Goal: Task Accomplishment & Management: Manage account settings

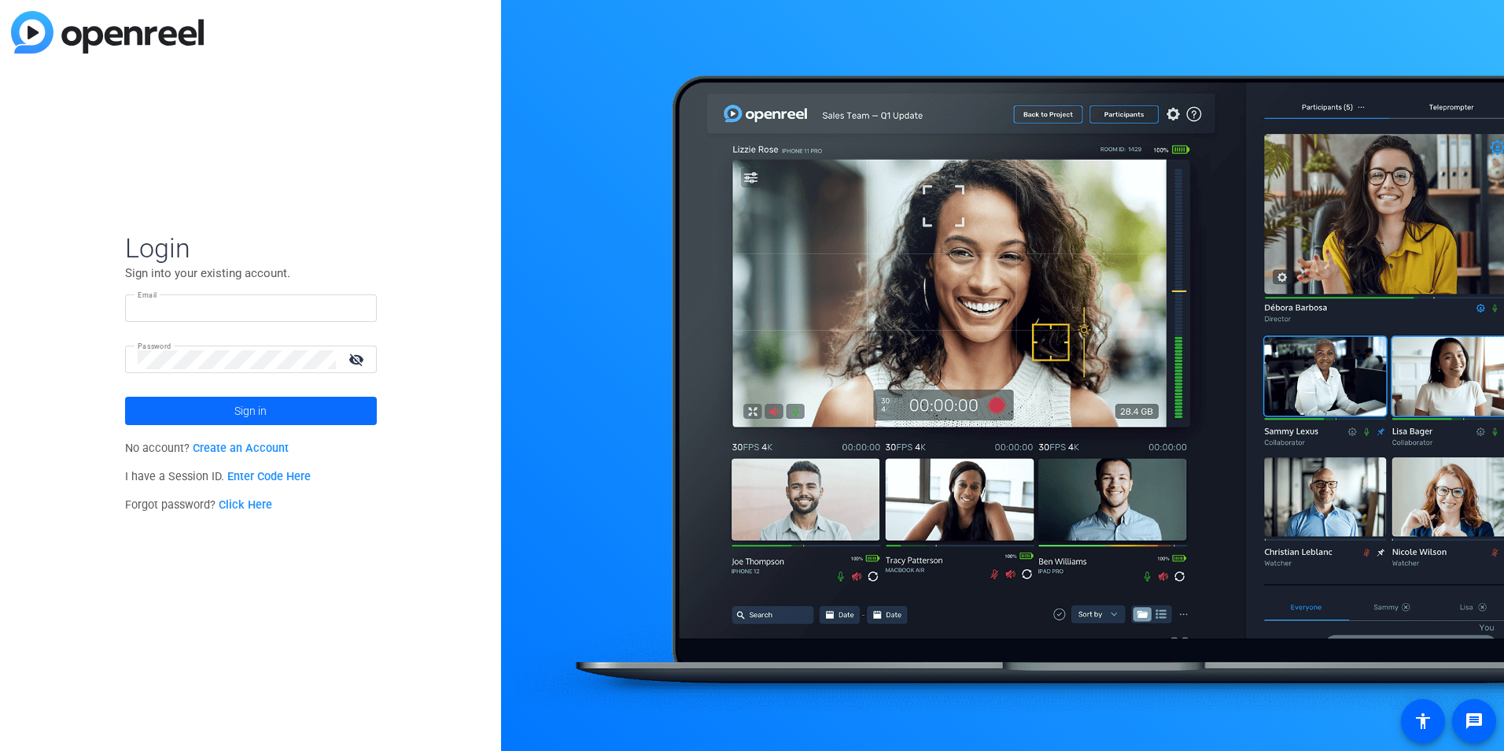
type input "[PERSON_NAME][EMAIL_ADDRESS][PERSON_NAME][DOMAIN_NAME]"
click at [312, 416] on span at bounding box center [251, 411] width 252 height 38
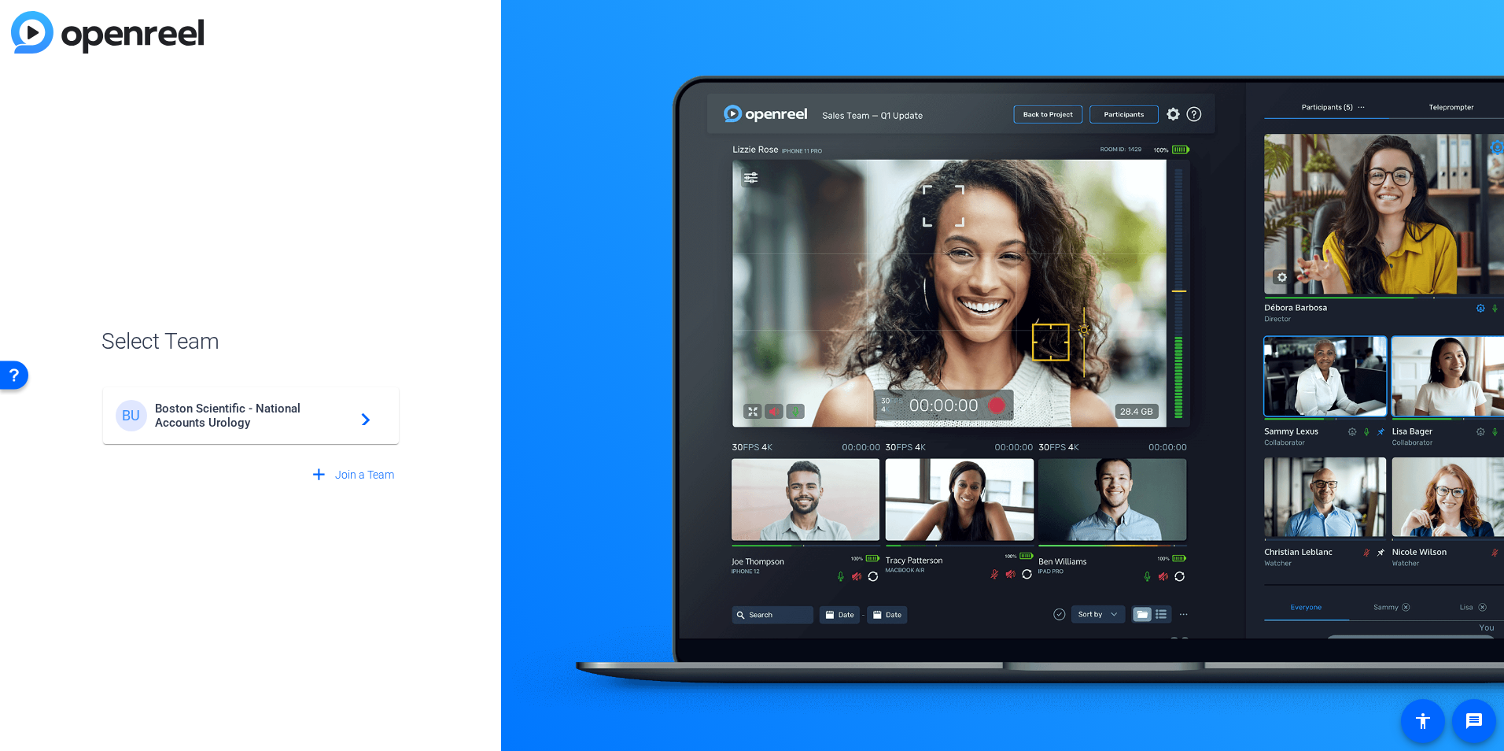
click at [294, 397] on mat-card-content "BU Boston Scientific - National Accounts Urology navigate_next" at bounding box center [251, 415] width 296 height 57
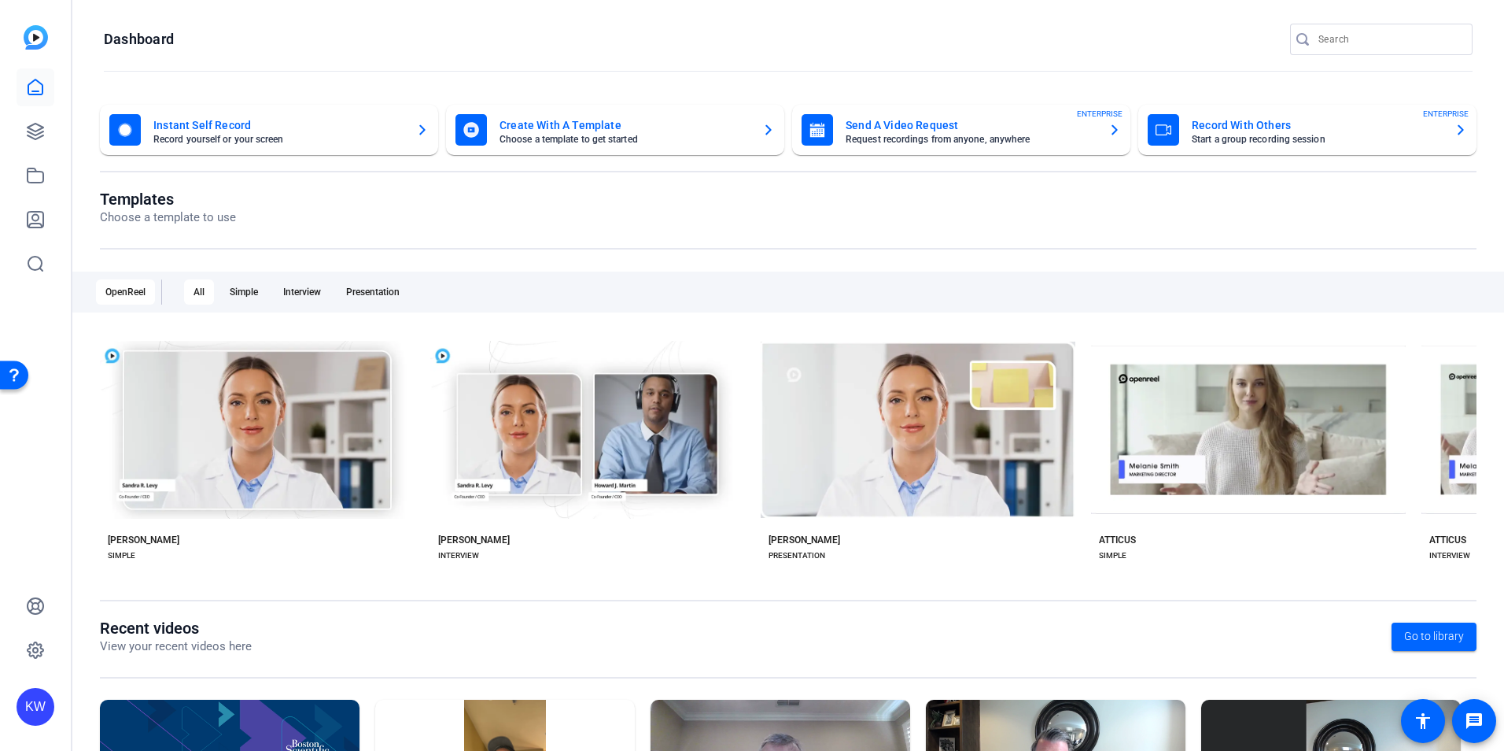
click at [1444, 130] on div "Record With Others Start a group recording session ENTERPRISE" at bounding box center [1307, 129] width 319 height 31
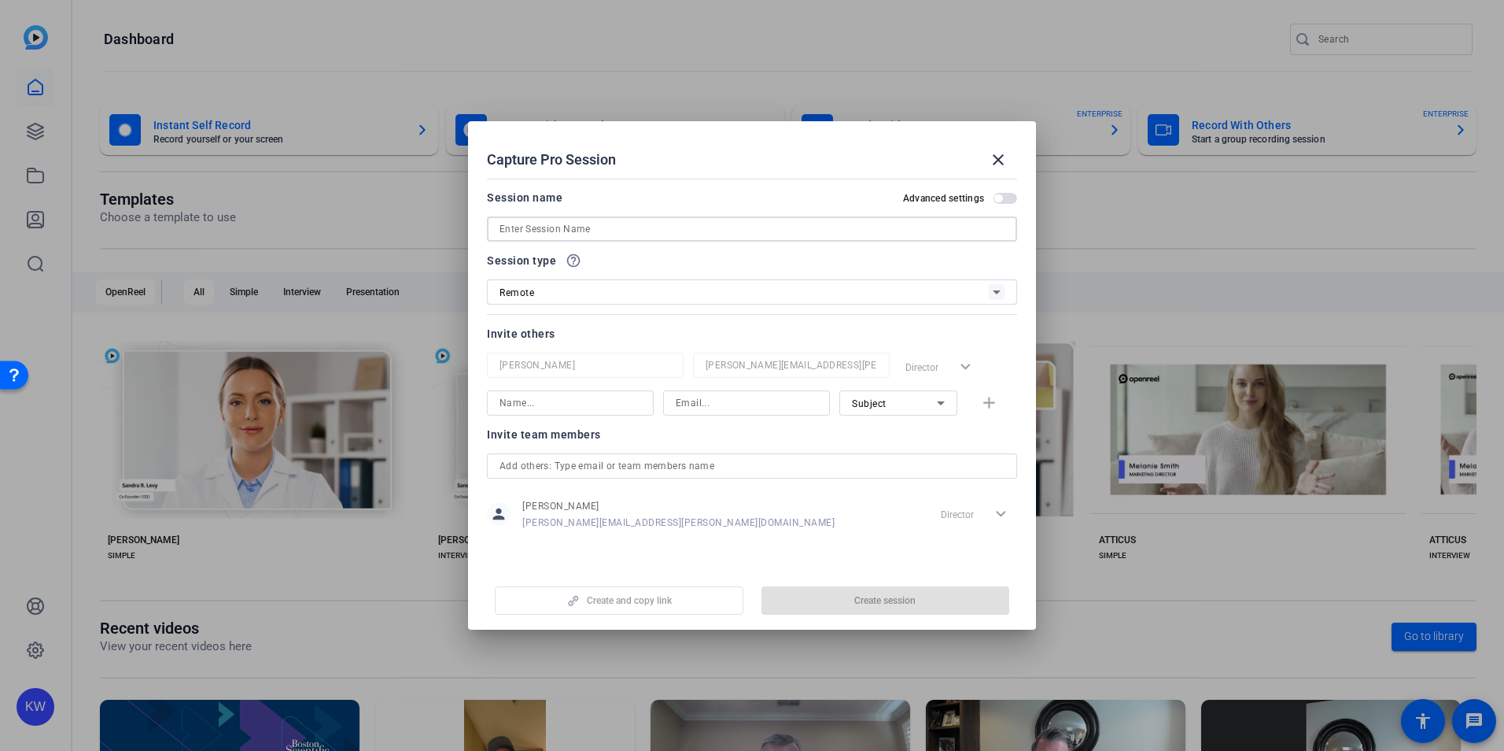
click at [811, 232] on input at bounding box center [752, 228] width 505 height 19
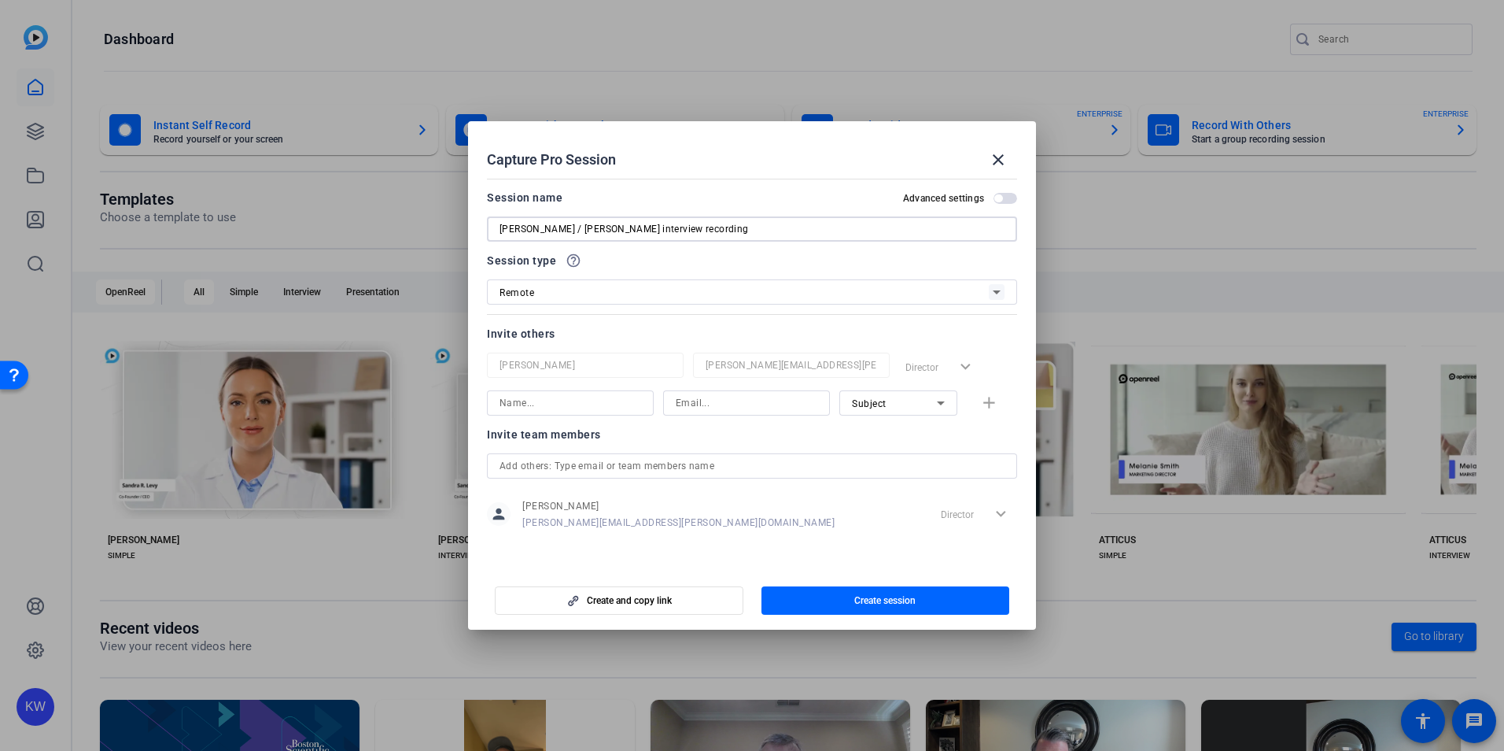
type input "[PERSON_NAME] / [PERSON_NAME] interview recording"
click at [573, 403] on input at bounding box center [571, 402] width 142 height 19
type input "t"
type input "[PERSON_NAME]"
click at [888, 397] on div "Subject" at bounding box center [894, 403] width 85 height 20
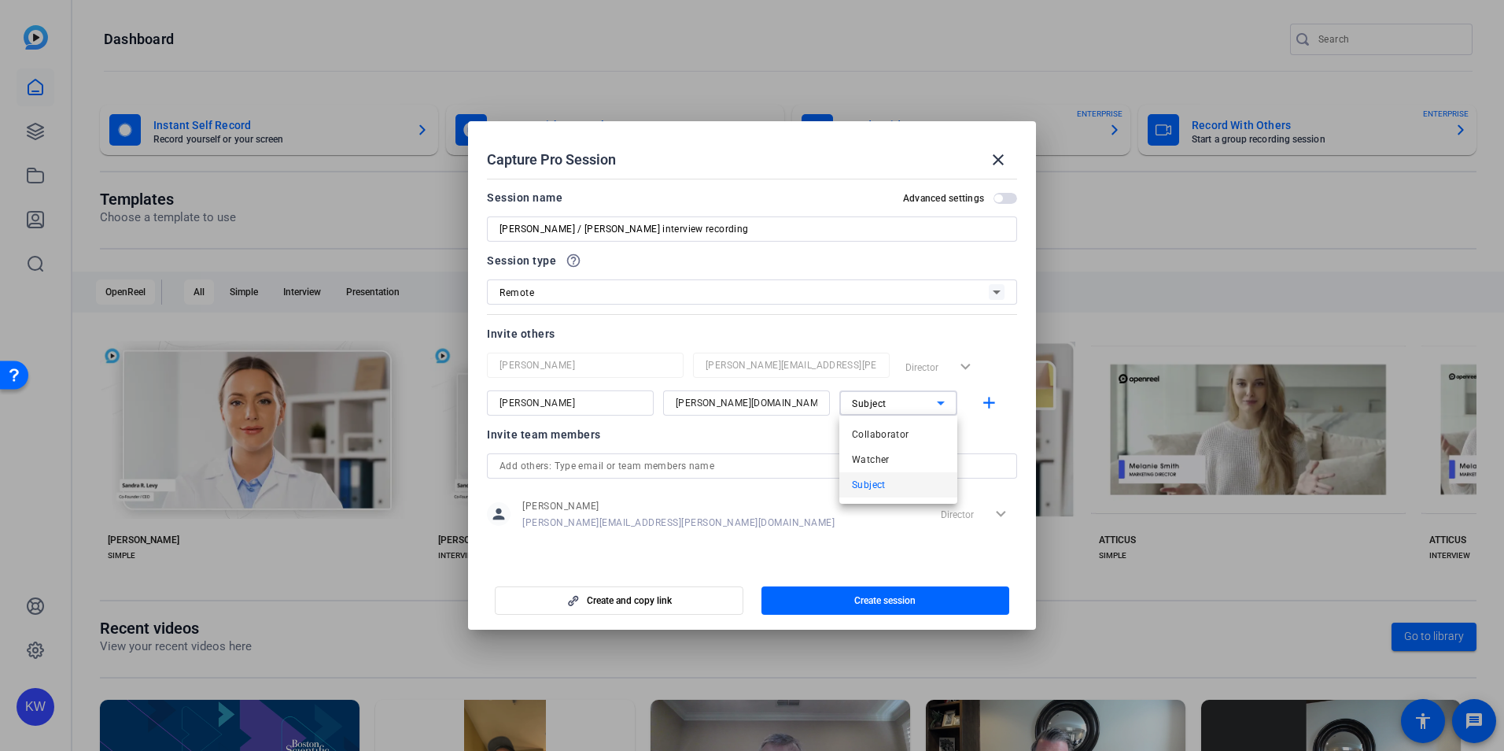
click at [888, 397] on div at bounding box center [752, 375] width 1504 height 751
click at [721, 403] on input "[PERSON_NAME][DOMAIN_NAME][EMAIL_ADDRESS][DOMAIN_NAME]" at bounding box center [747, 402] width 142 height 19
type input "[PERSON_NAME][EMAIL_ADDRESS][PERSON_NAME][DOMAIN_NAME]"
click at [983, 402] on mat-icon "add" at bounding box center [989, 403] width 20 height 20
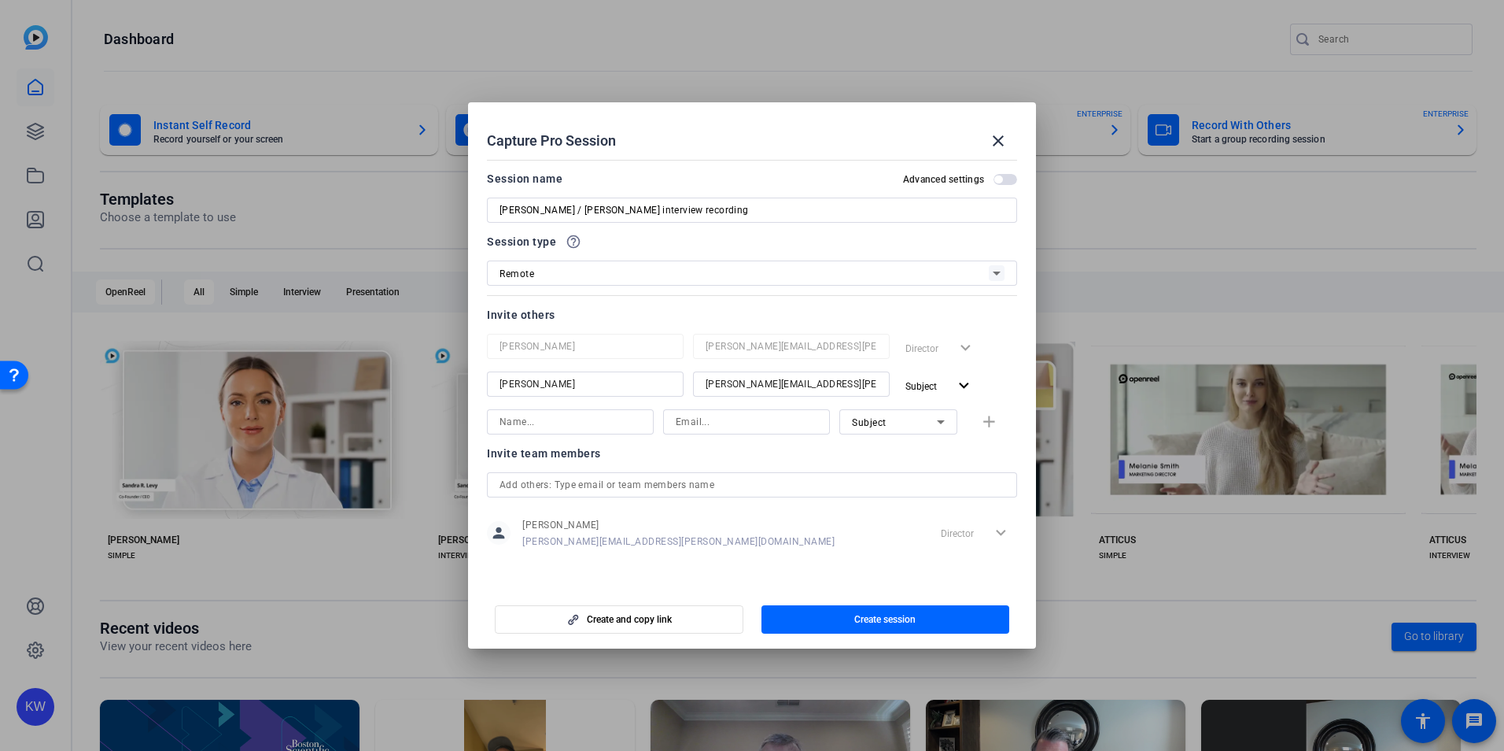
click at [539, 424] on input at bounding box center [571, 421] width 142 height 19
type input "[PERSON_NAME]"
type input "[PERSON_NAME][EMAIL_ADDRESS][PERSON_NAME][DOMAIN_NAME]"
click at [980, 420] on mat-icon "add" at bounding box center [989, 422] width 20 height 20
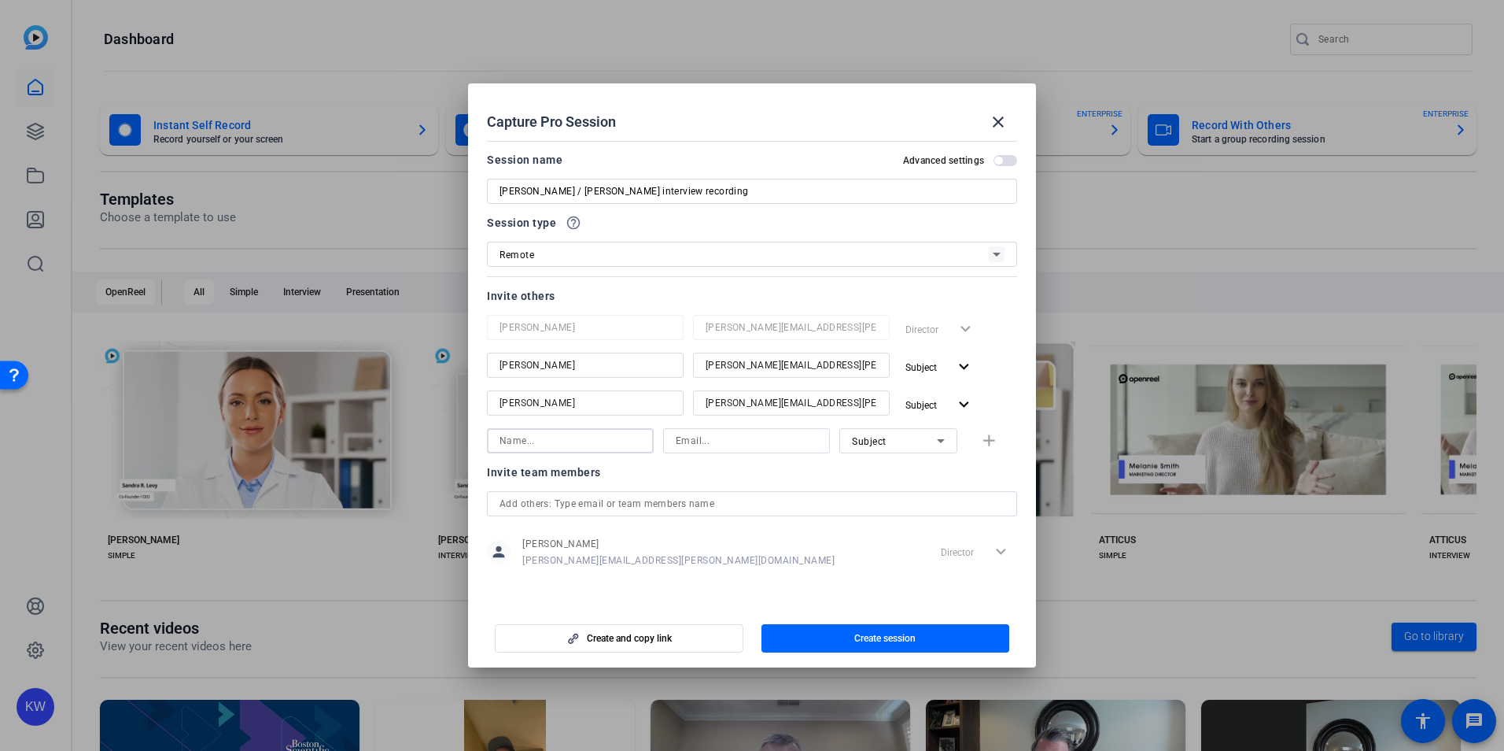
click at [538, 445] on input at bounding box center [571, 440] width 142 height 19
type input "o"
click at [585, 504] on input "text" at bounding box center [752, 503] width 505 height 19
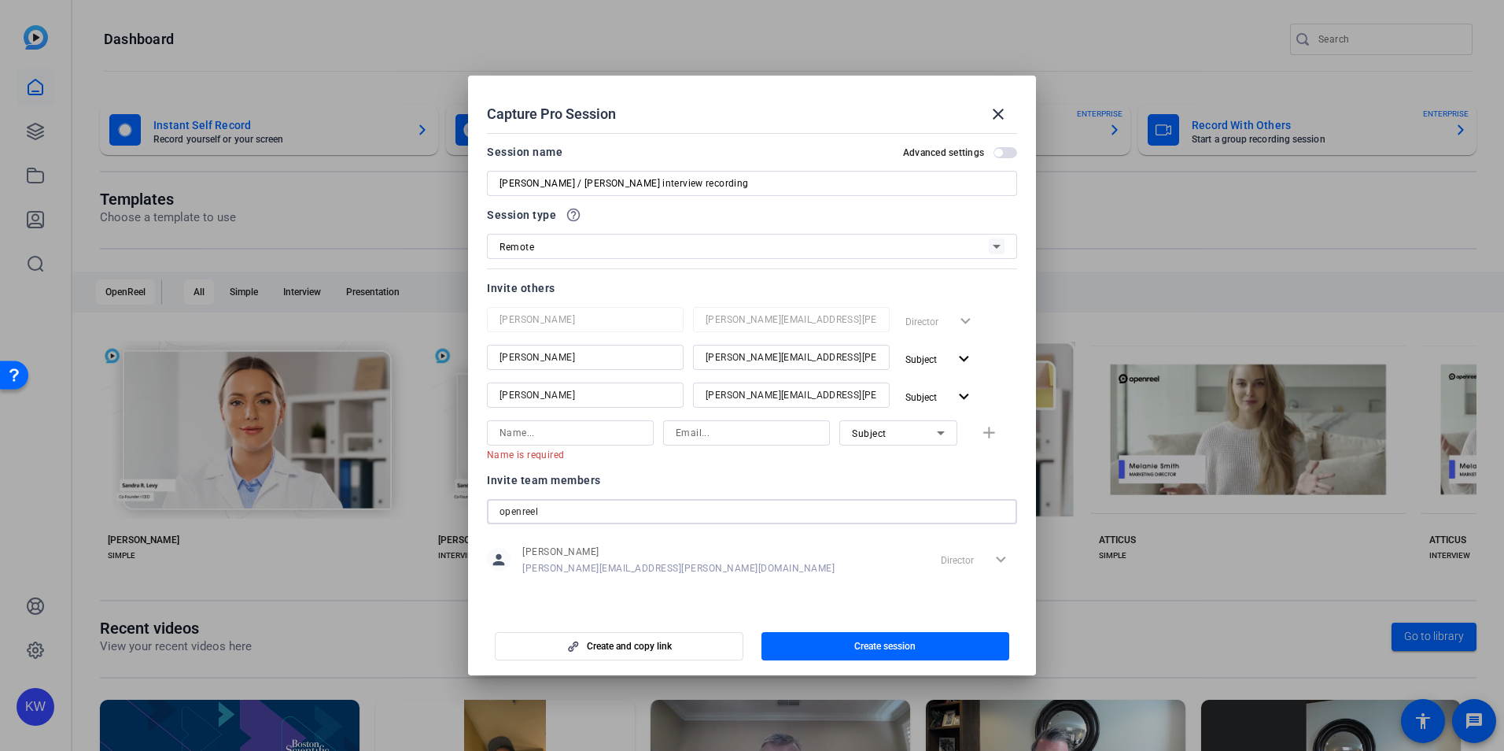
drag, startPoint x: 581, startPoint y: 505, endPoint x: 433, endPoint y: 477, distance: 151.4
click at [433, 478] on div "Capture Pro Session close Session name Advanced settings [PERSON_NAME] / [PERSO…" at bounding box center [752, 375] width 1504 height 751
type input "[EMAIL_ADDRESS][DOMAIN_NAME]"
click at [935, 431] on icon at bounding box center [940, 432] width 19 height 19
drag, startPoint x: 935, startPoint y: 431, endPoint x: 895, endPoint y: 466, distance: 52.4
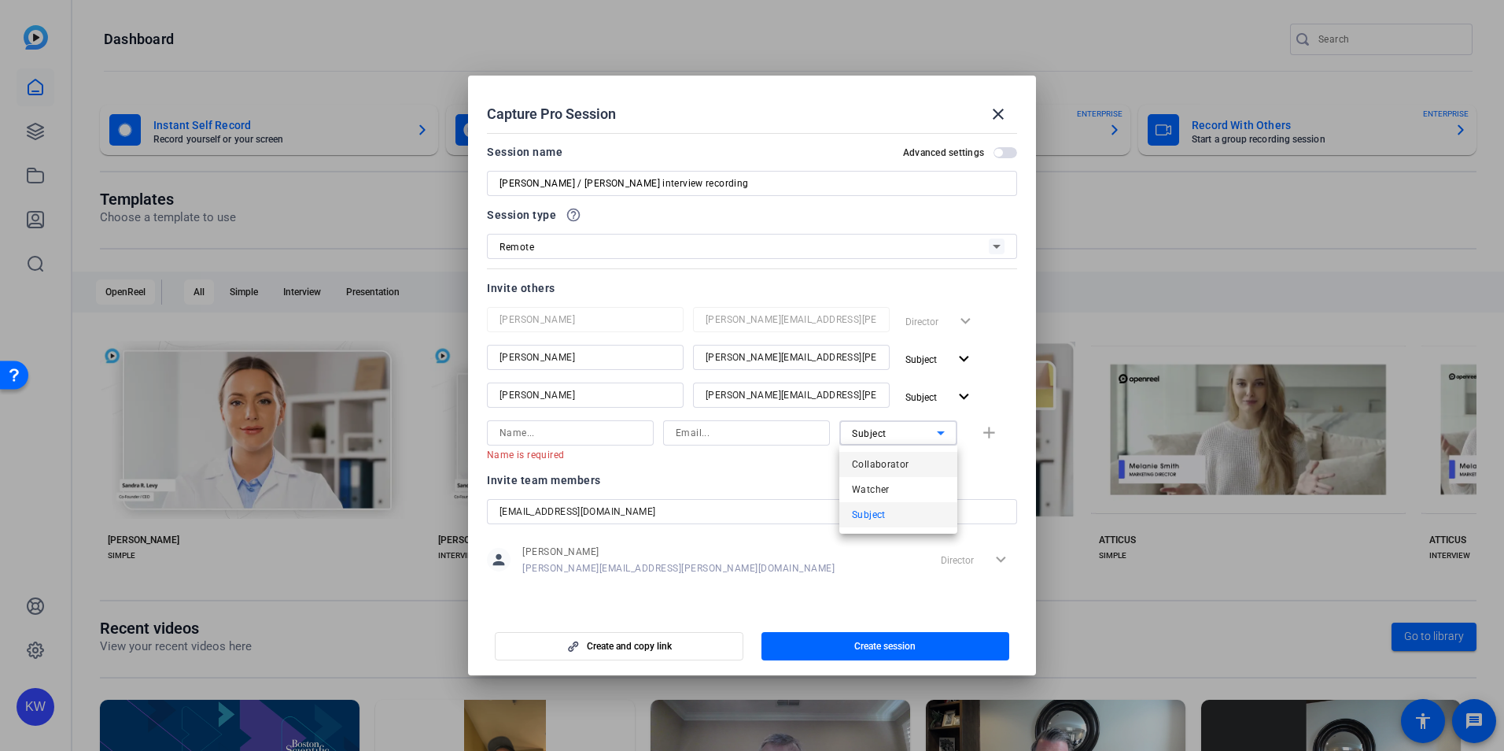
click at [895, 466] on div "Capture Pro Session close Session name Advanced settings [PERSON_NAME] / [PERSO…" at bounding box center [752, 375] width 1504 height 751
click at [895, 463] on span "Collaborator" at bounding box center [880, 464] width 57 height 19
click at [752, 431] on input at bounding box center [747, 432] width 142 height 19
type input "[EMAIL_ADDRESS][DOMAIN_NAME]"
click at [628, 426] on input at bounding box center [571, 432] width 142 height 19
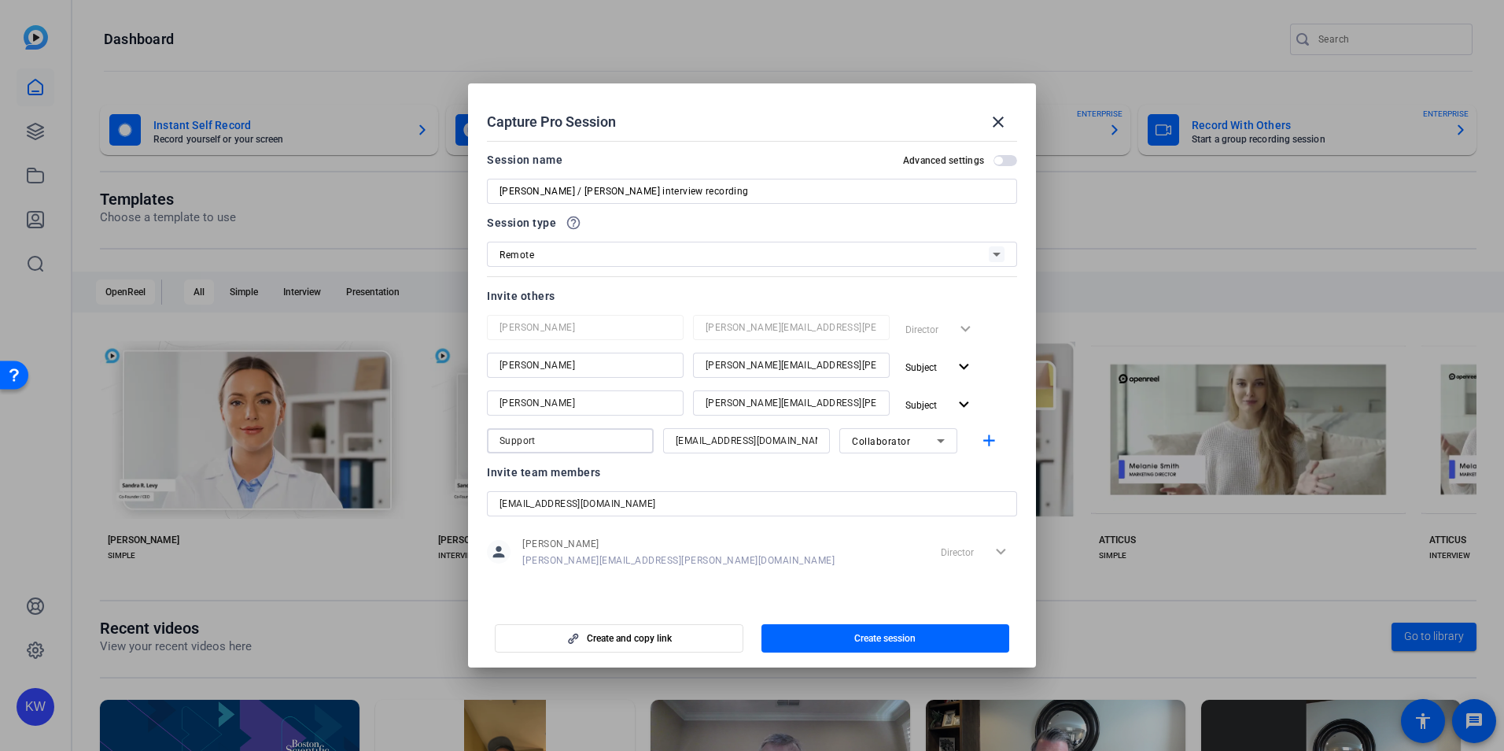
type input "Support"
drag, startPoint x: 634, startPoint y: 497, endPoint x: 463, endPoint y: 475, distance: 172.9
click at [463, 475] on div "Capture Pro Session close Session name Advanced settings [PERSON_NAME] / [PERSO…" at bounding box center [752, 375] width 1504 height 751
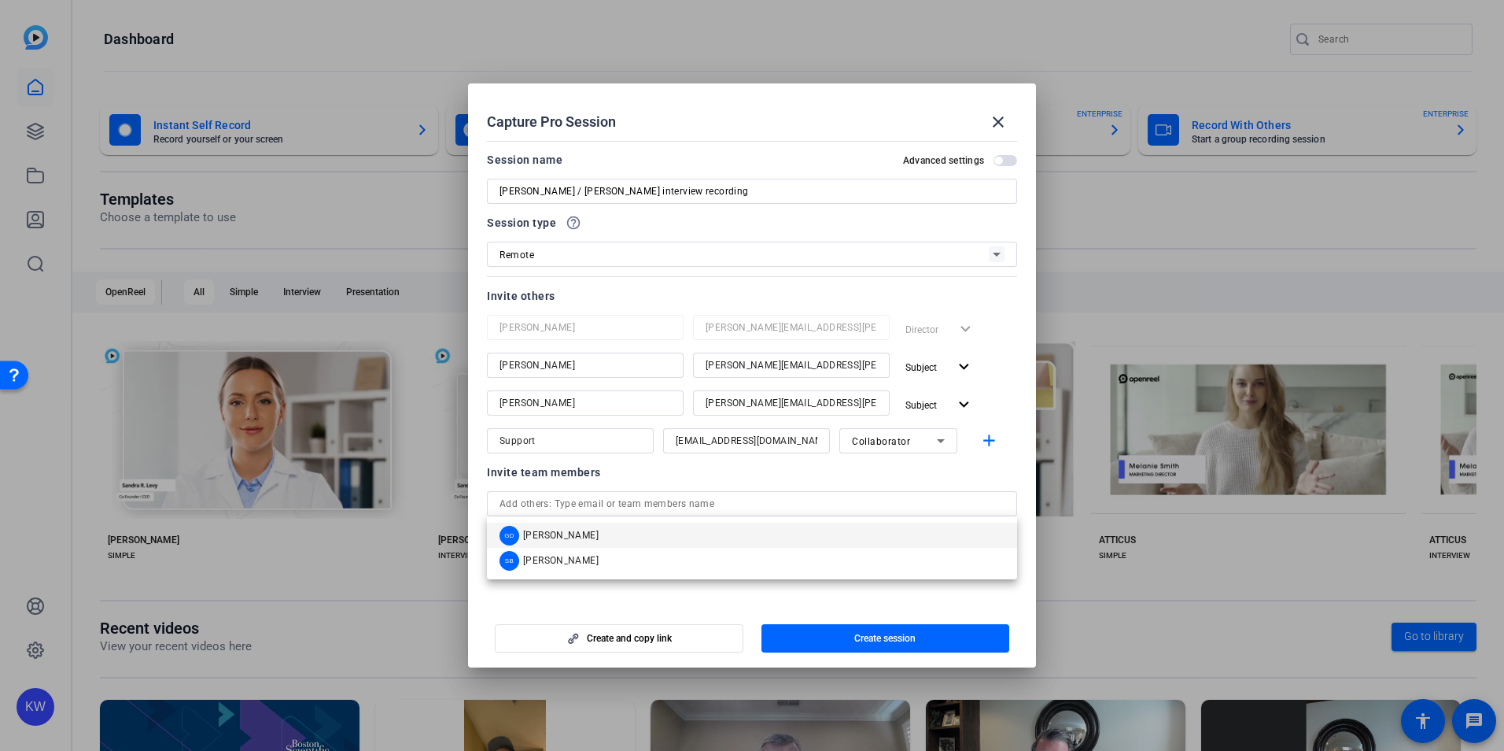
click at [1002, 603] on mat-dialog-content "Session name Advanced settings [PERSON_NAME] / [PERSON_NAME] interview recordin…" at bounding box center [752, 370] width 568 height 470
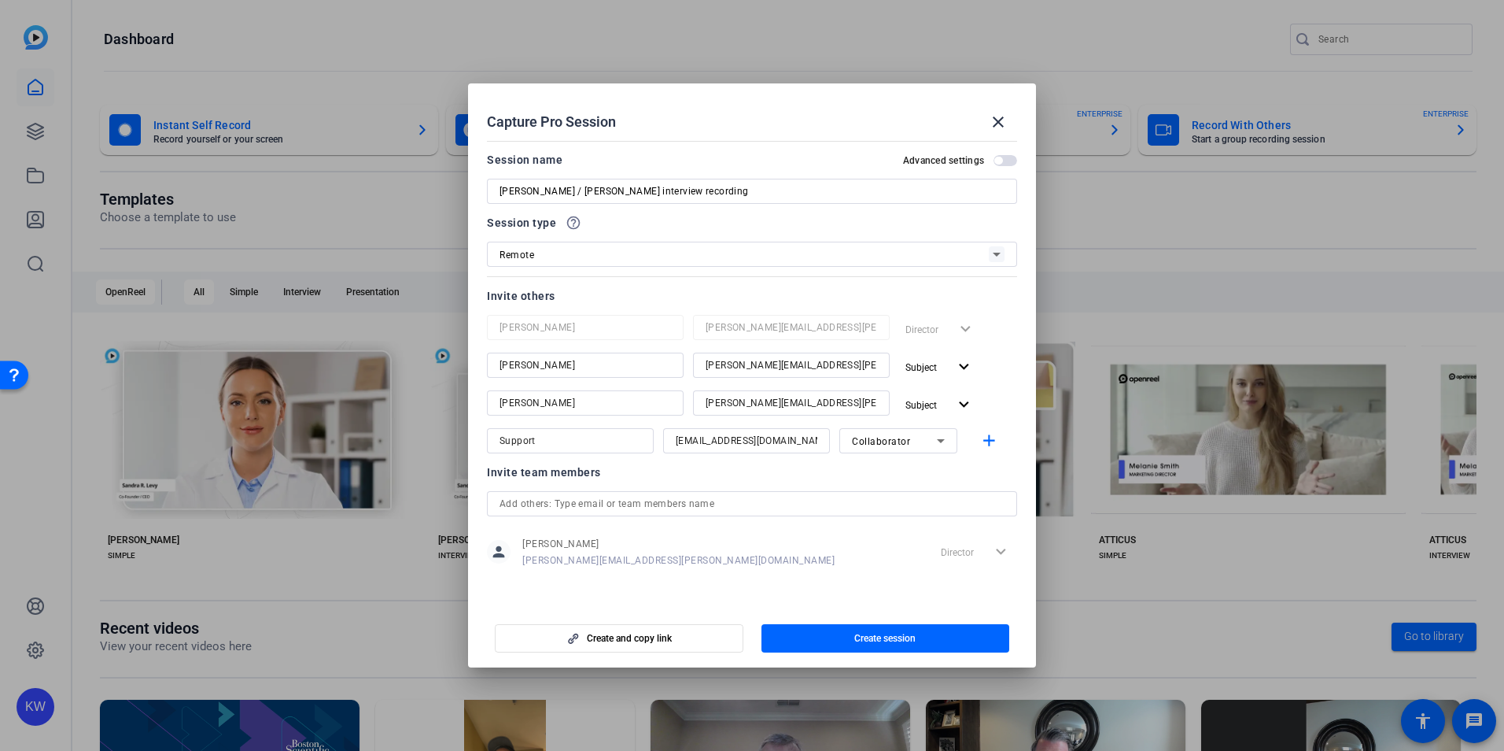
click at [994, 156] on span "button" at bounding box center [1006, 160] width 24 height 11
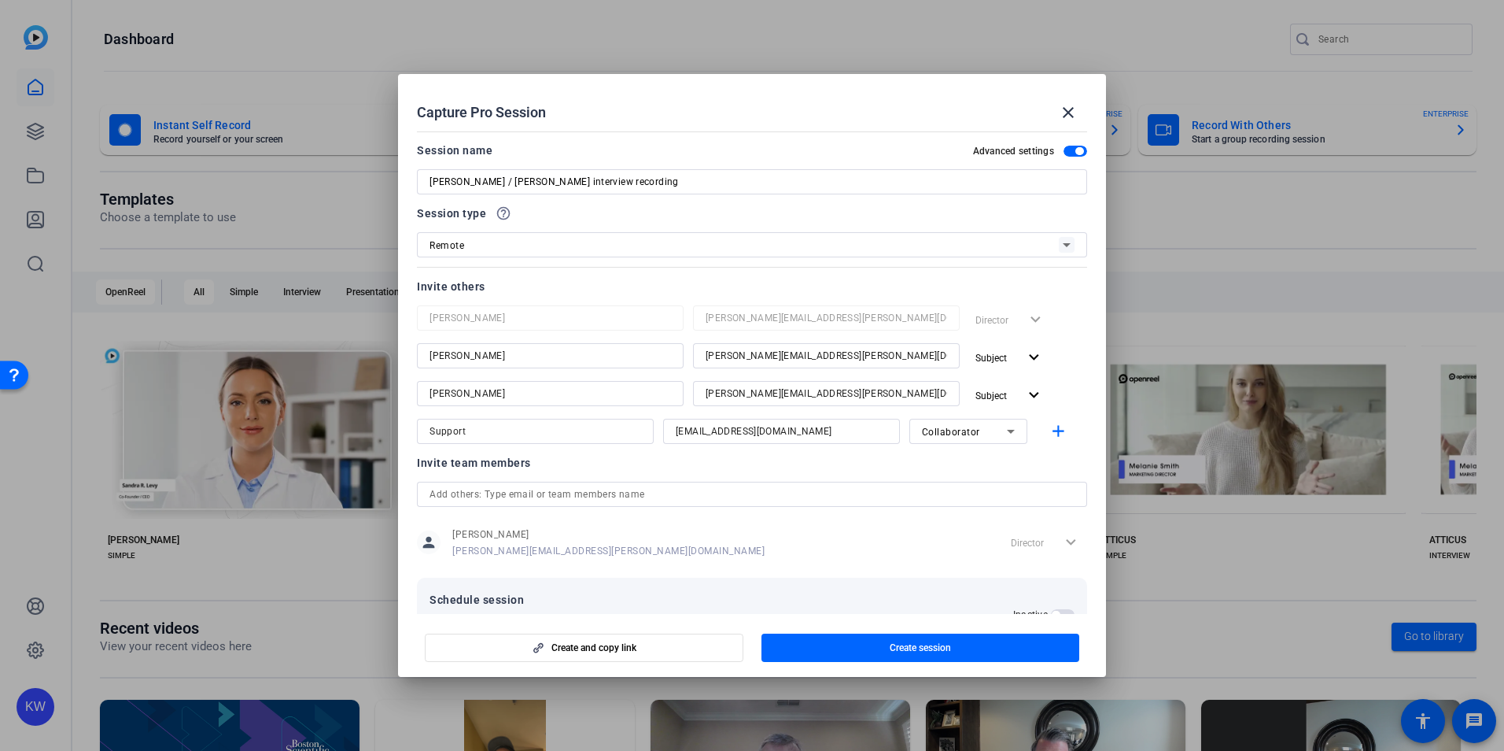
scroll to position [53, 0]
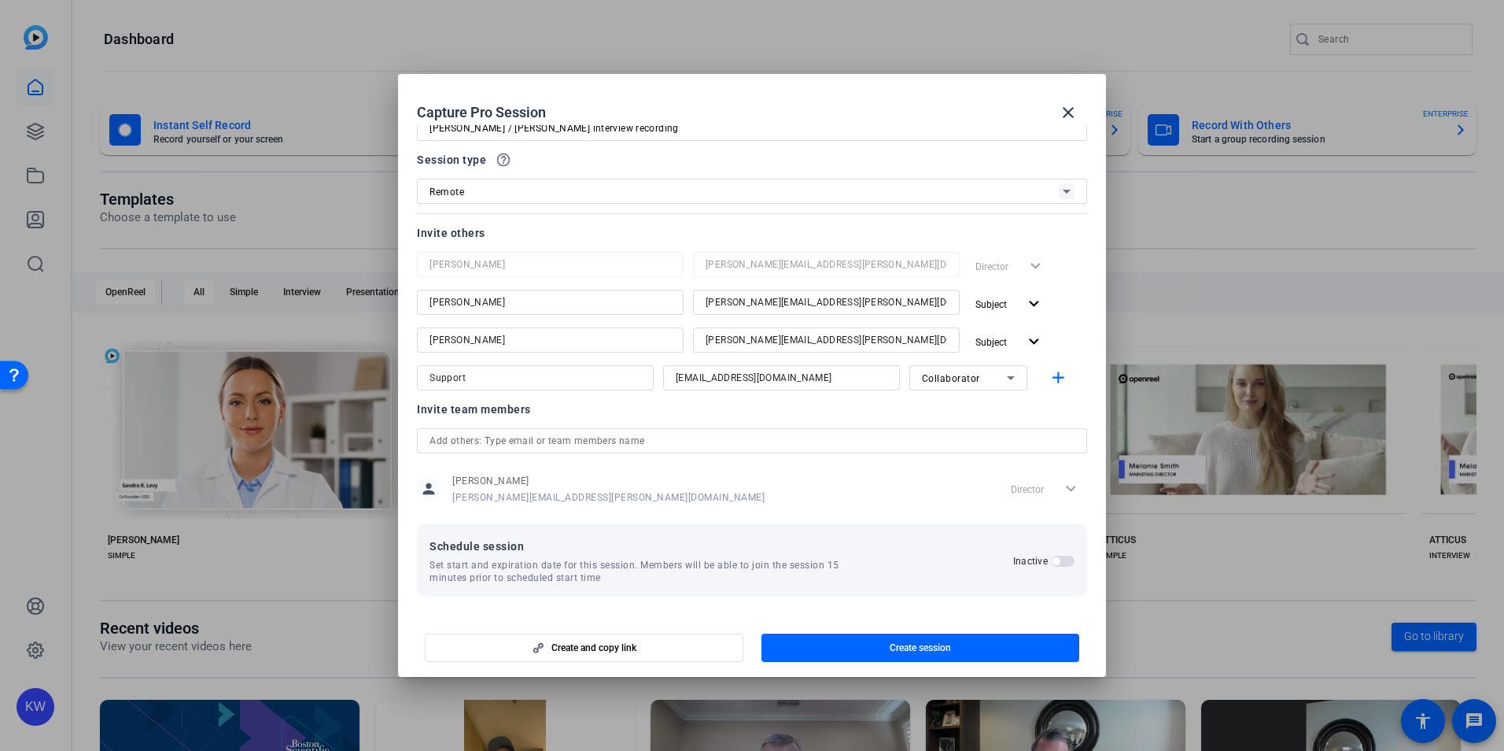
click at [1057, 557] on span "button" at bounding box center [1063, 560] width 24 height 11
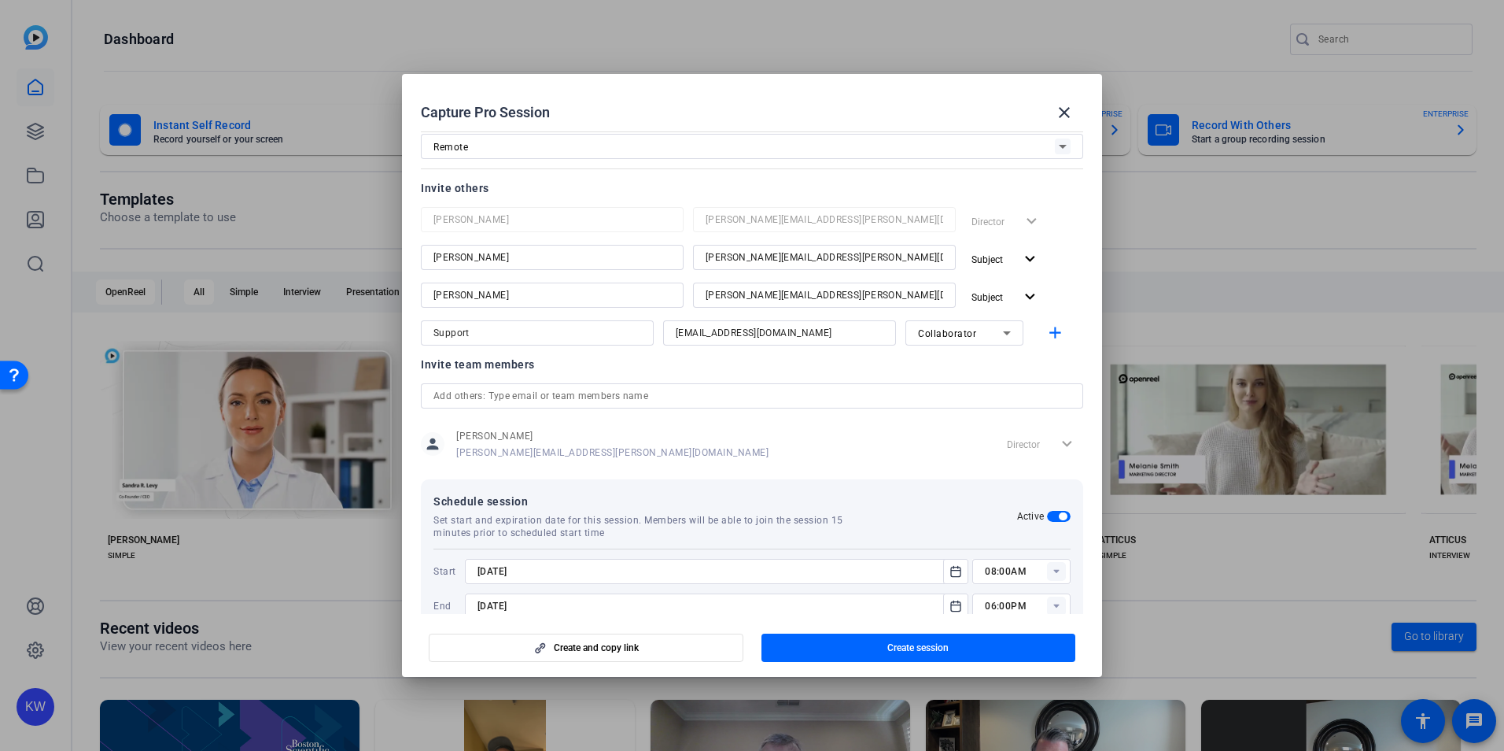
scroll to position [133, 0]
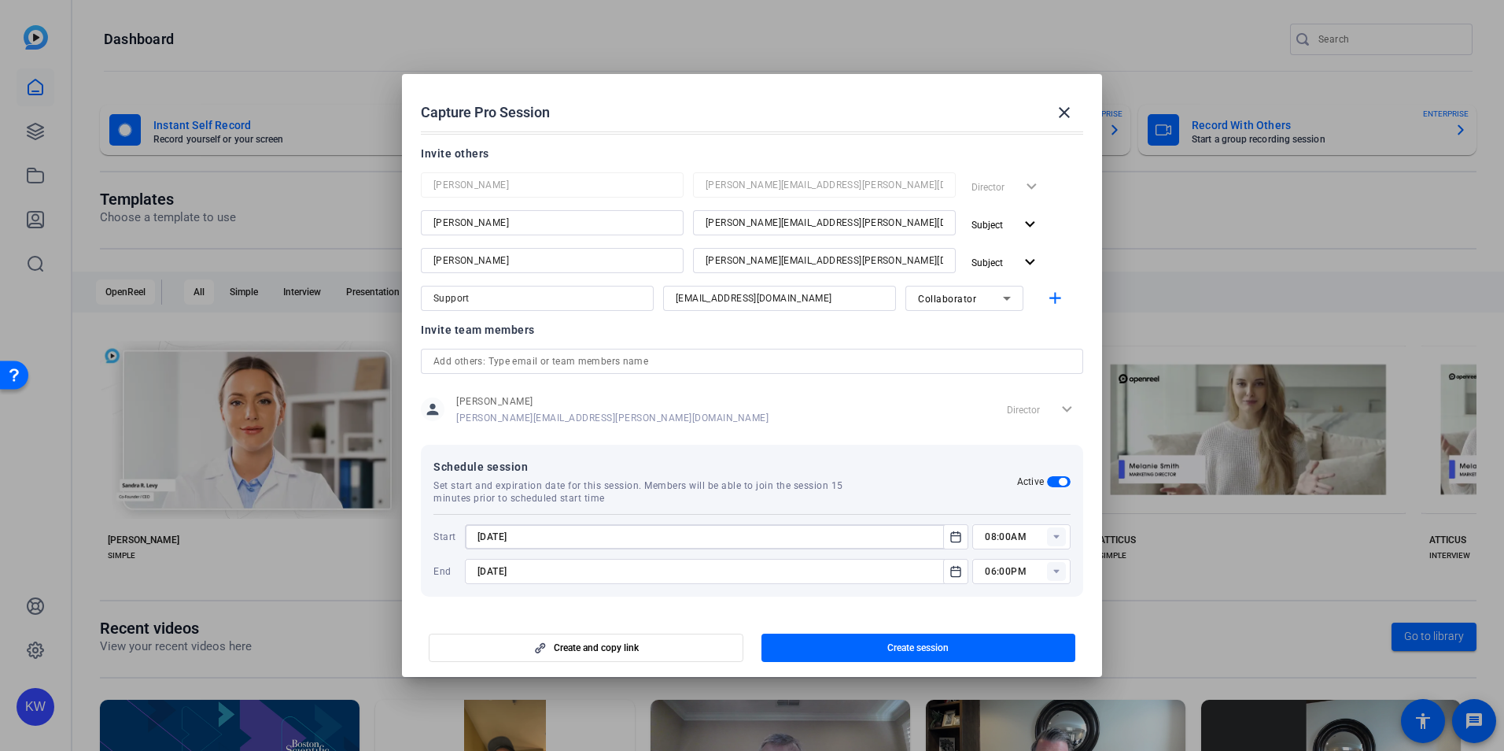
click at [654, 540] on input "[DATE]" at bounding box center [709, 536] width 463 height 19
click at [950, 538] on icon "Open calendar" at bounding box center [956, 536] width 13 height 19
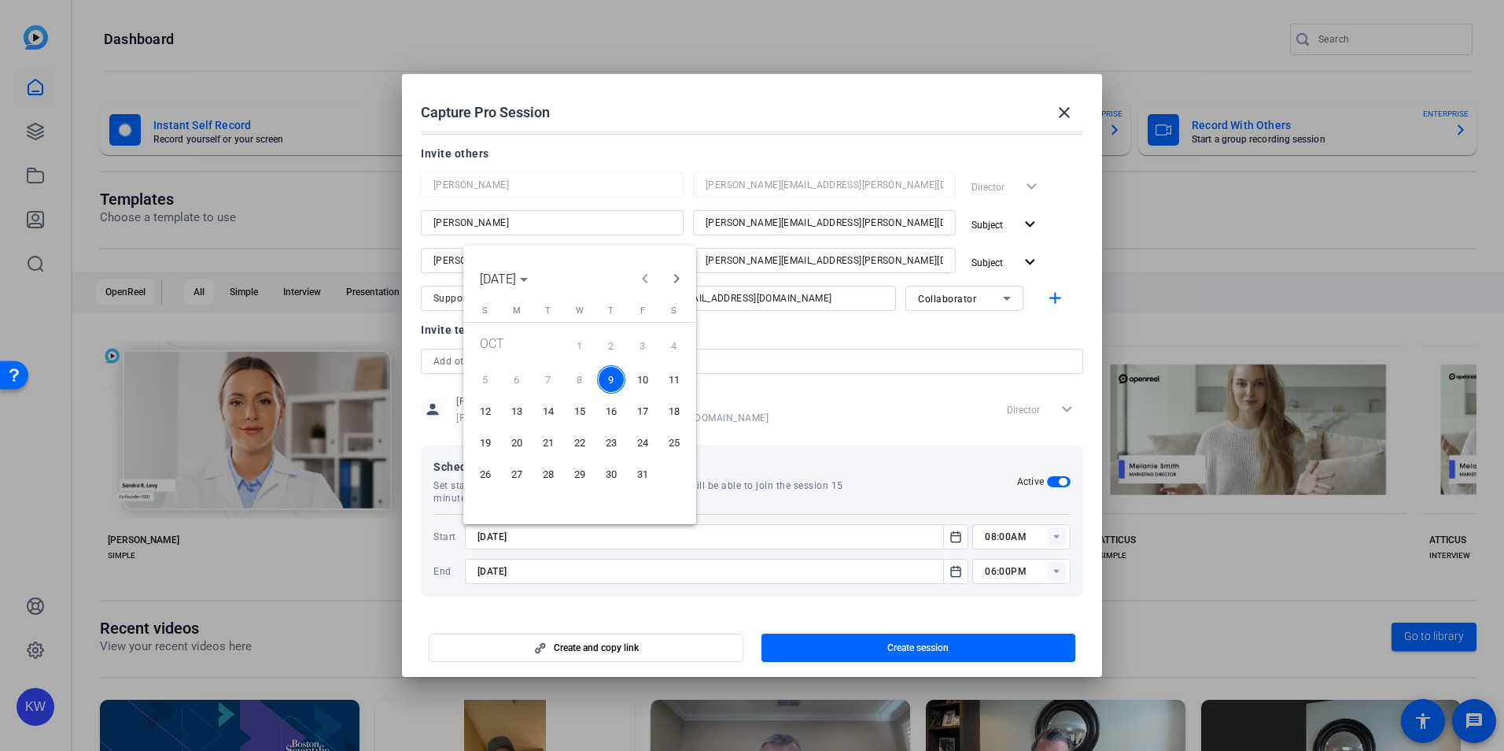
click at [641, 385] on span "10" at bounding box center [643, 379] width 28 height 28
type input "[DATE]"
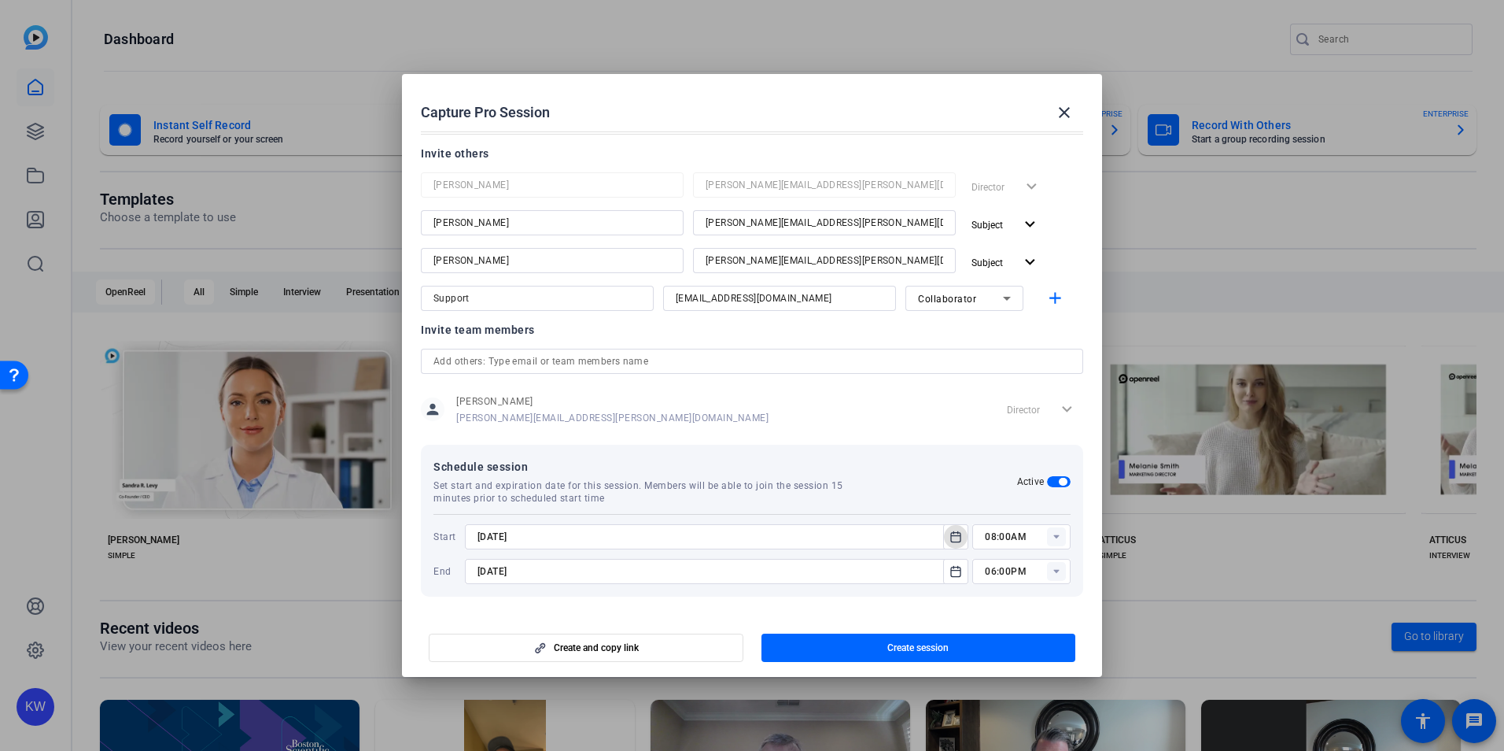
click at [1052, 535] on rect at bounding box center [1056, 536] width 19 height 19
click at [1026, 441] on mat-option "03:00PM" at bounding box center [1015, 435] width 98 height 25
type input "03:00PM"
click at [1054, 570] on rect at bounding box center [1056, 571] width 19 height 19
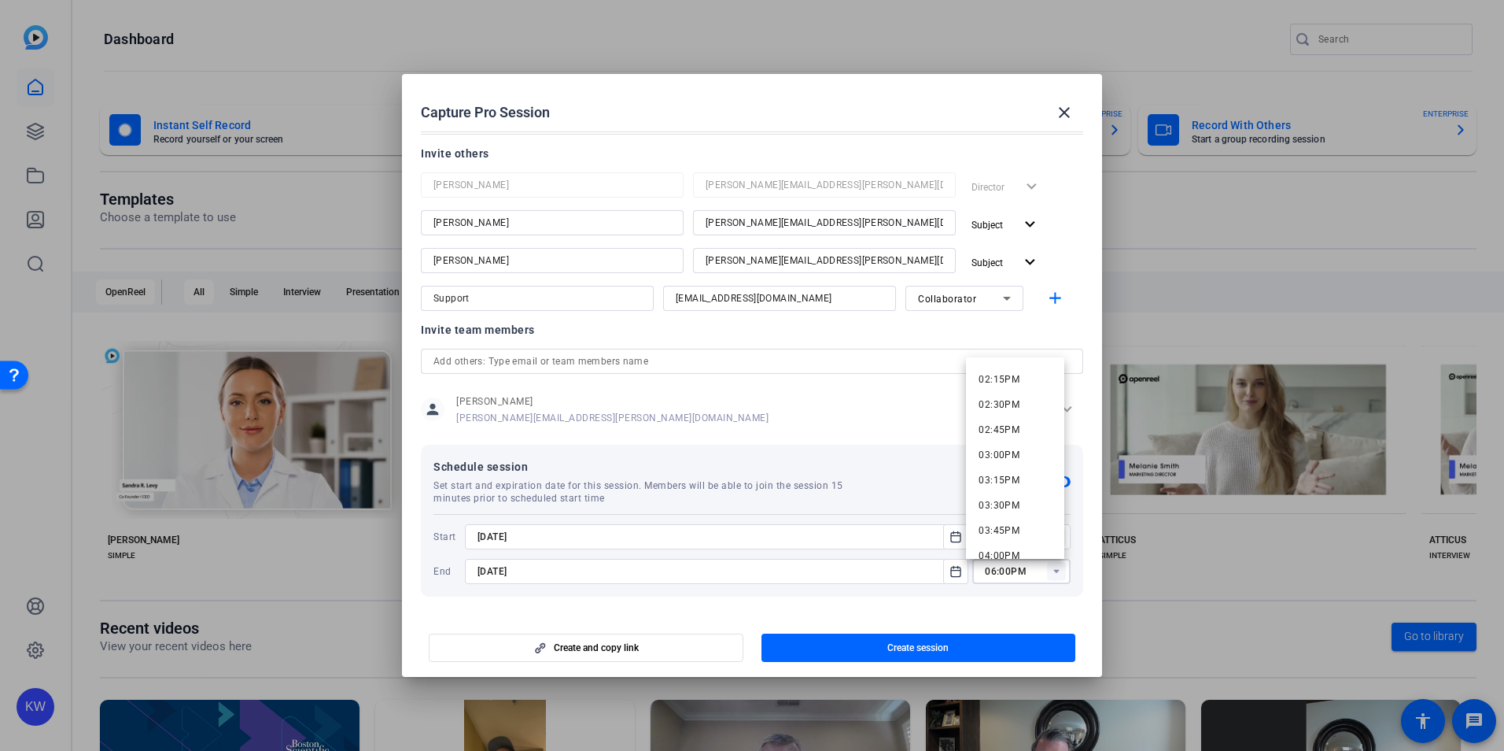
scroll to position [1495, 0]
click at [1016, 495] on span "04:00PM" at bounding box center [999, 492] width 41 height 11
type input "04:00PM"
click at [956, 578] on icon "Open calendar" at bounding box center [956, 571] width 13 height 19
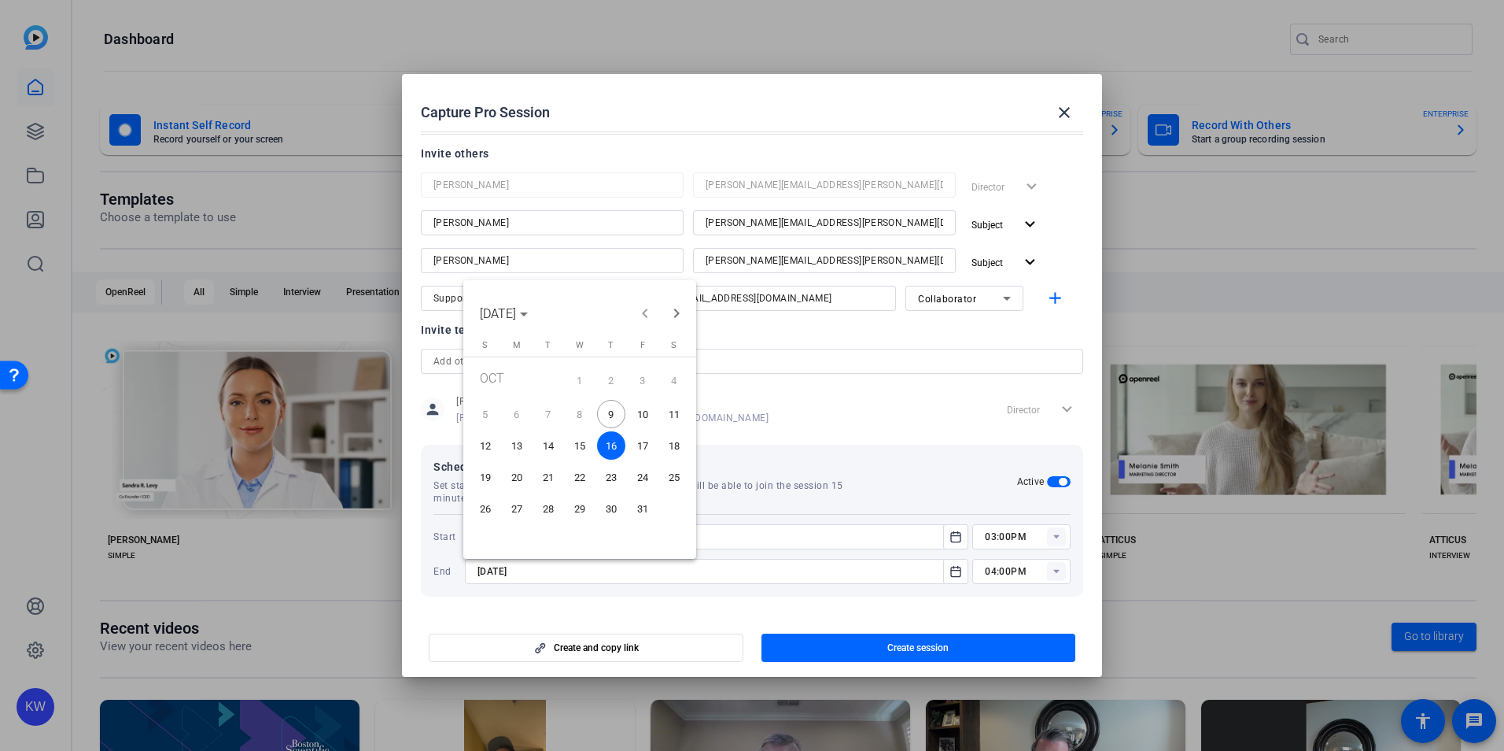
click at [639, 411] on span "10" at bounding box center [643, 414] width 28 height 28
type input "[DATE]"
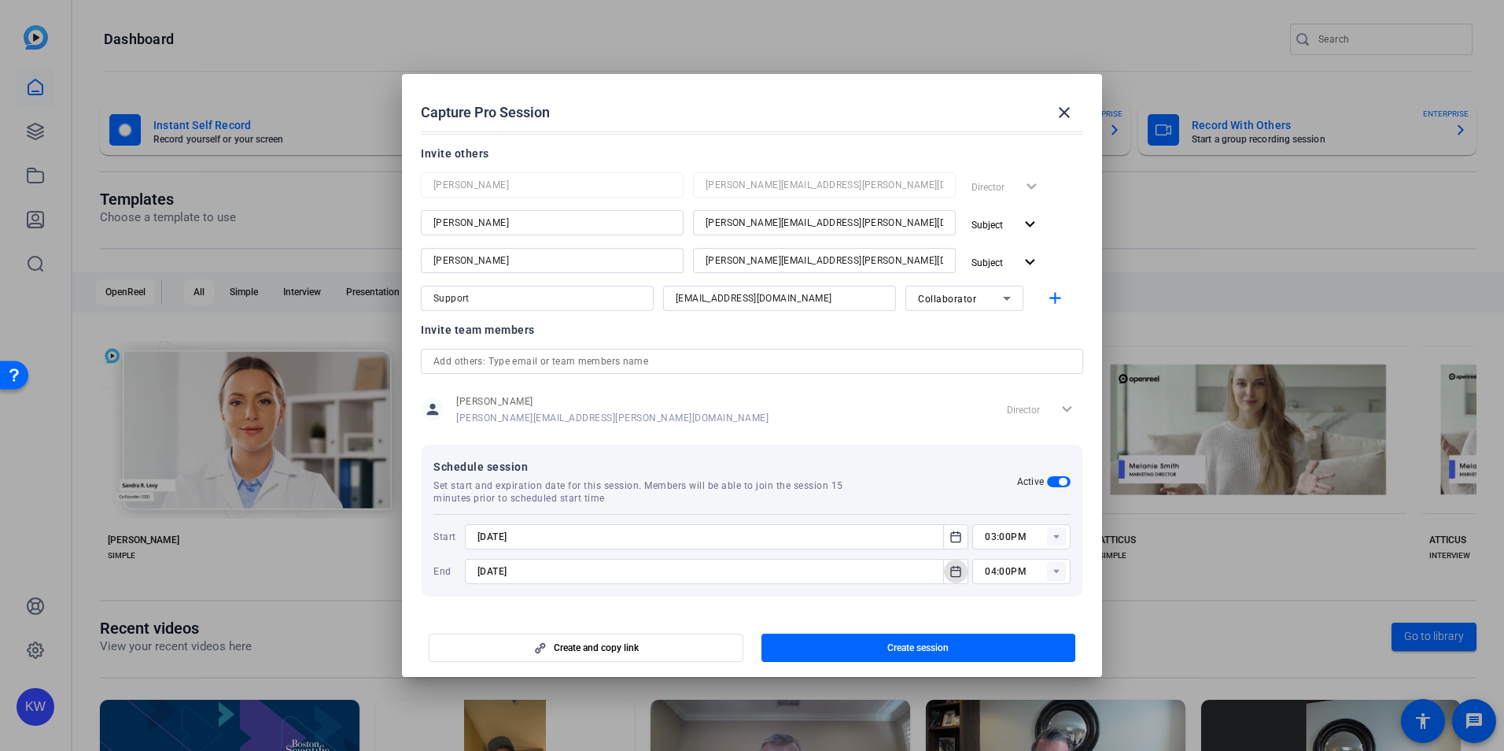
click at [1022, 606] on mat-dialog-content "Session name Advanced settings [PERSON_NAME] / [PERSON_NAME] interview recordin…" at bounding box center [752, 369] width 700 height 488
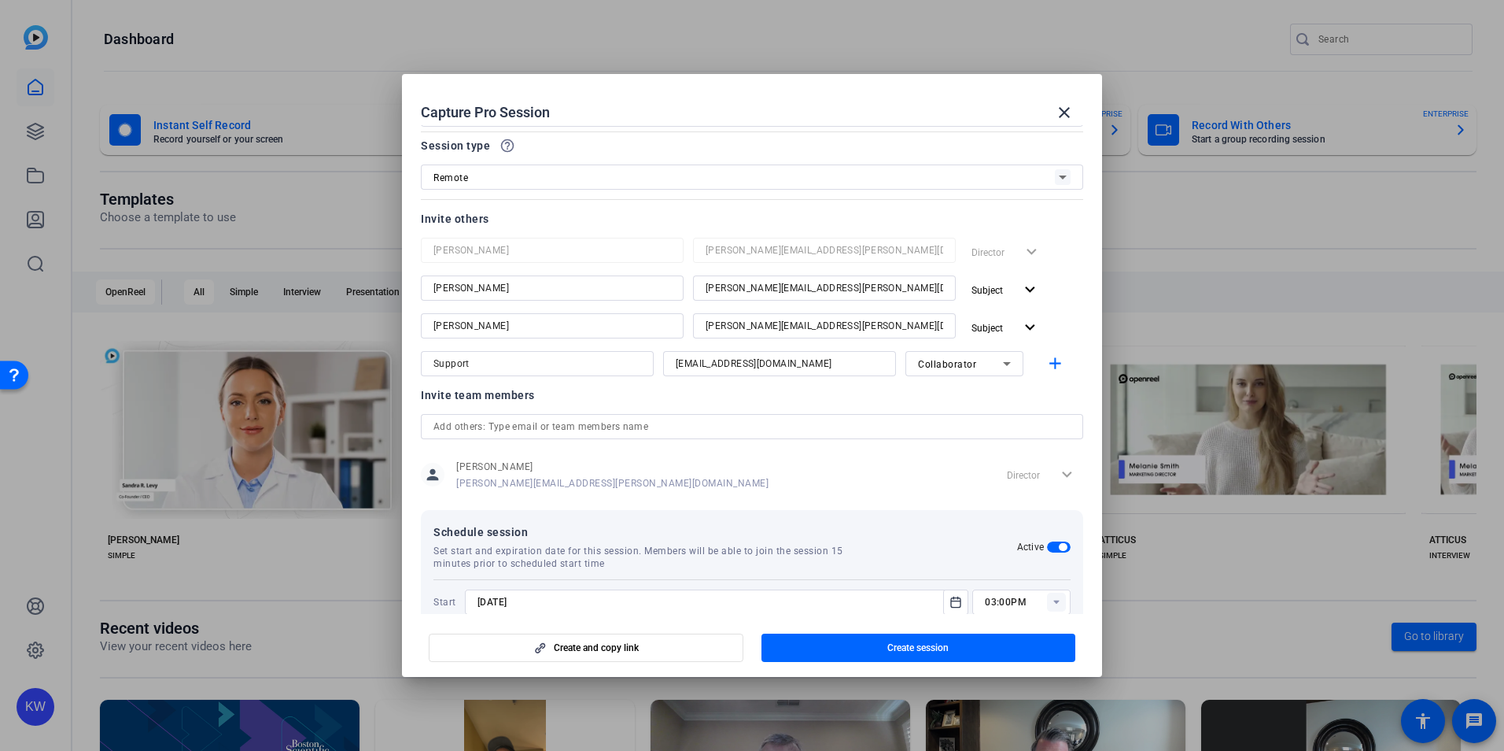
scroll to position [0, 0]
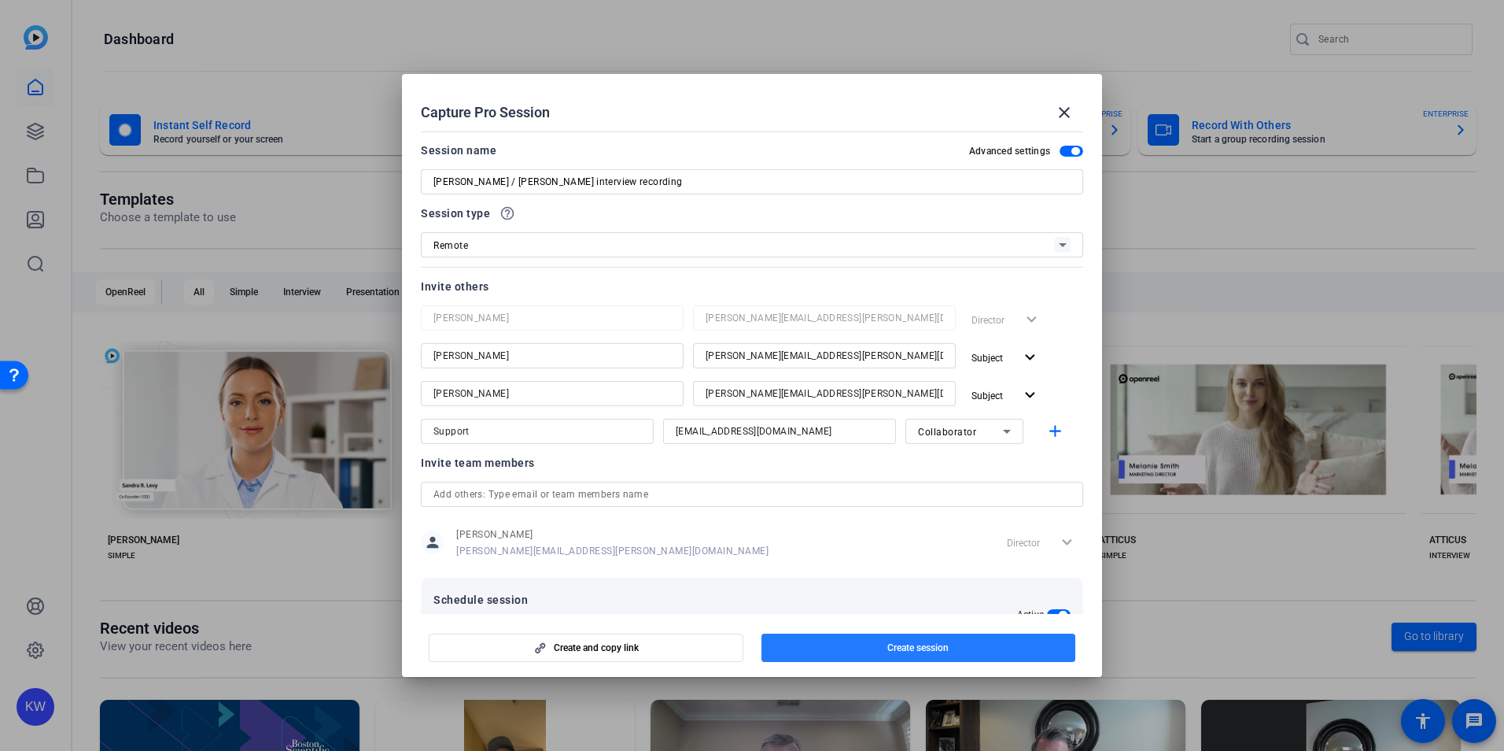
click at [933, 641] on span "Create session" at bounding box center [917, 647] width 61 height 13
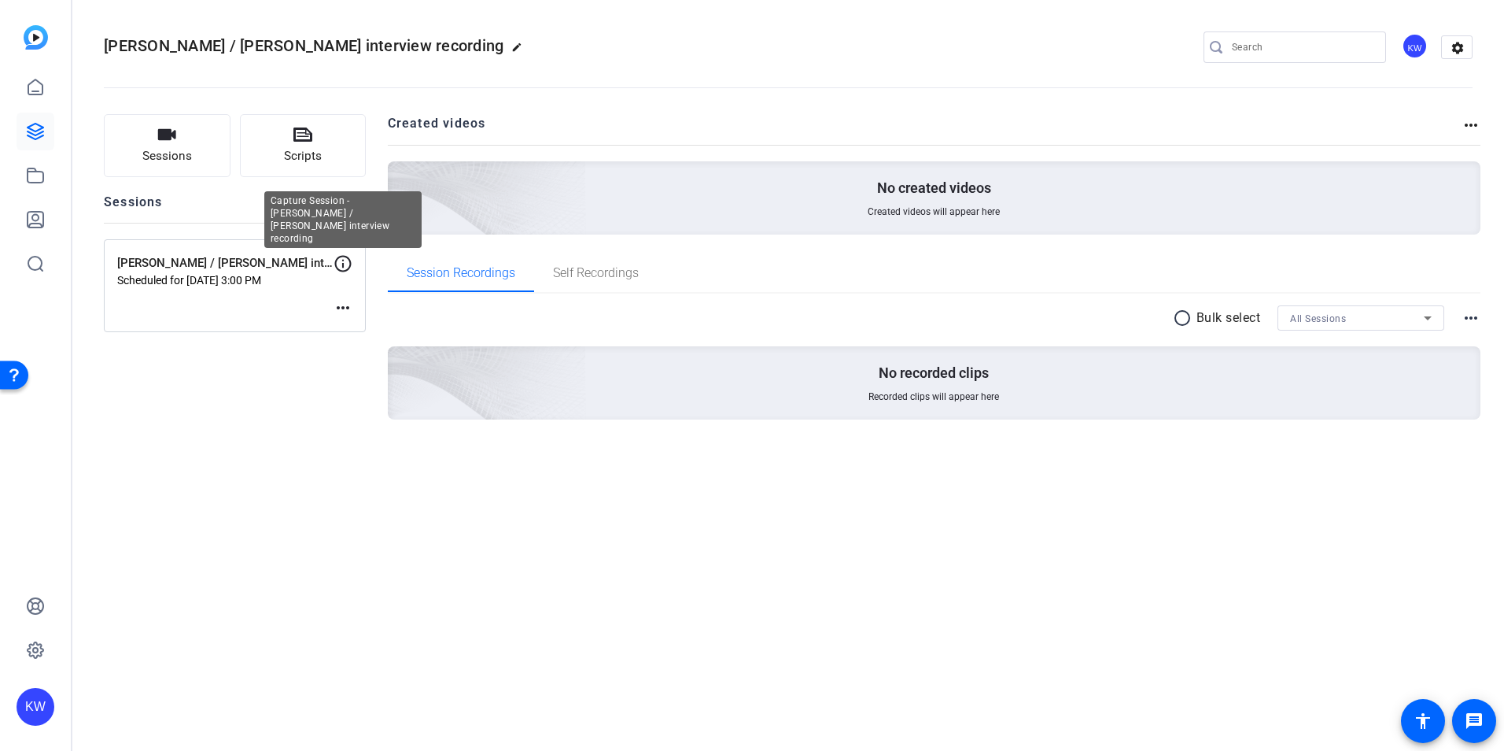
click at [345, 257] on icon at bounding box center [343, 263] width 19 height 19
click at [345, 311] on mat-icon "more_horiz" at bounding box center [343, 307] width 19 height 19
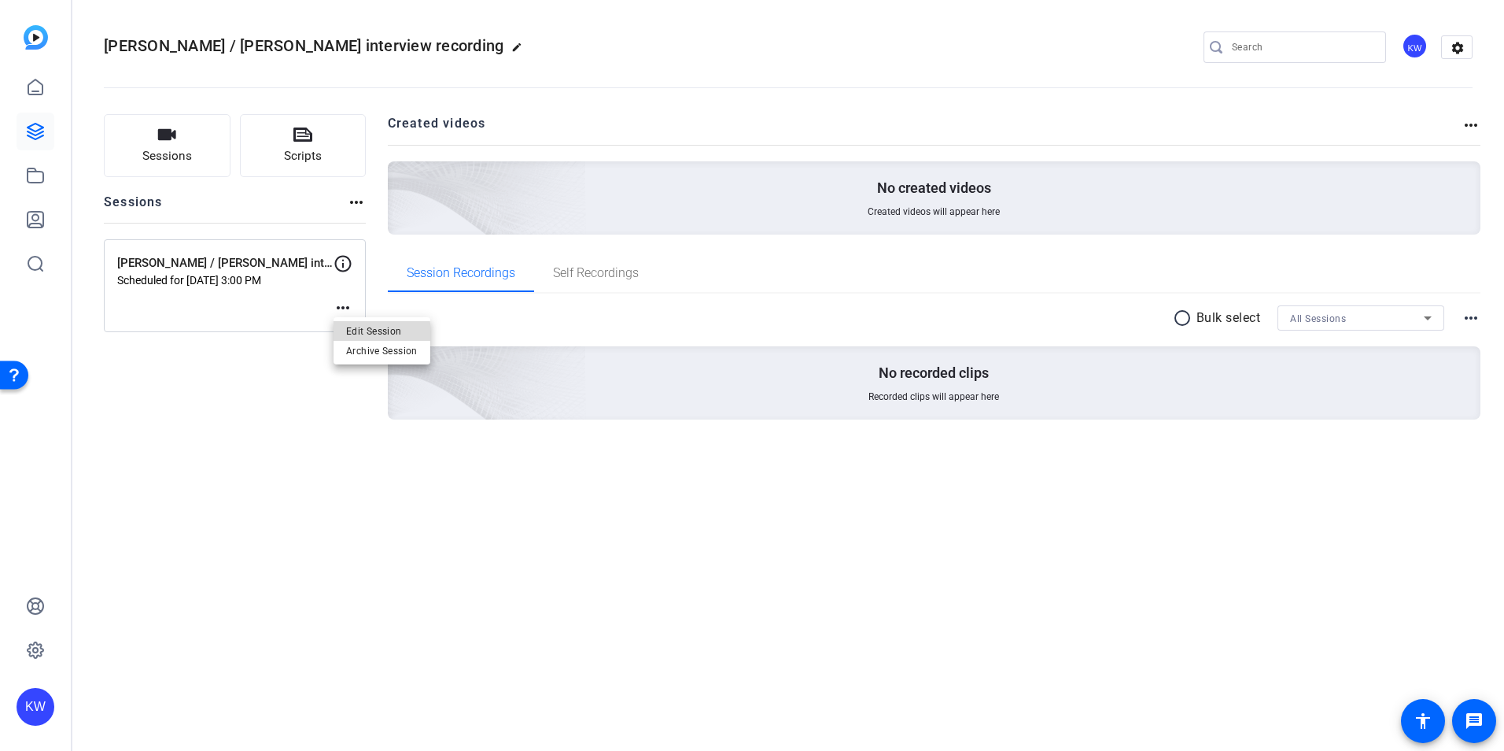
click at [362, 333] on span "Edit Session" at bounding box center [382, 331] width 72 height 19
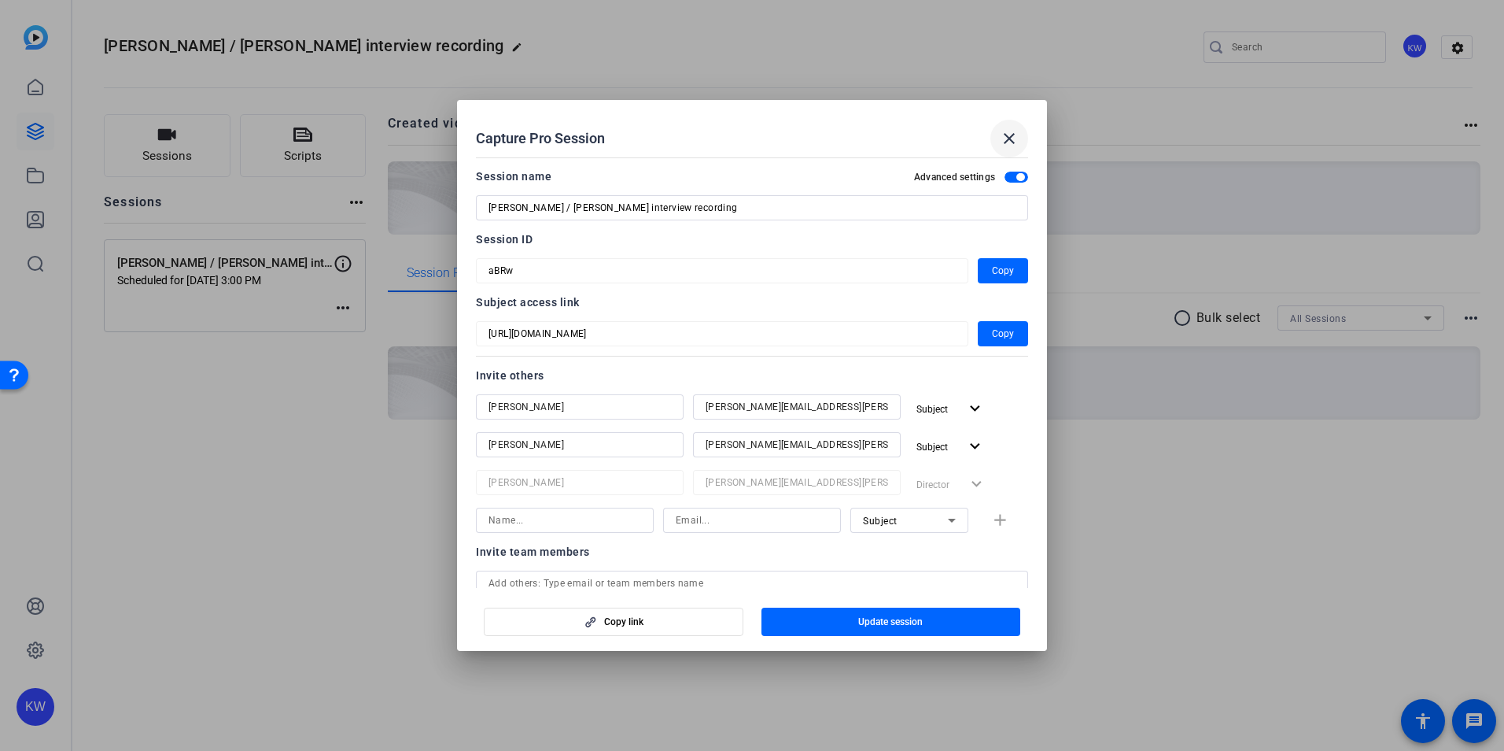
click at [1006, 142] on mat-icon "close" at bounding box center [1009, 138] width 19 height 19
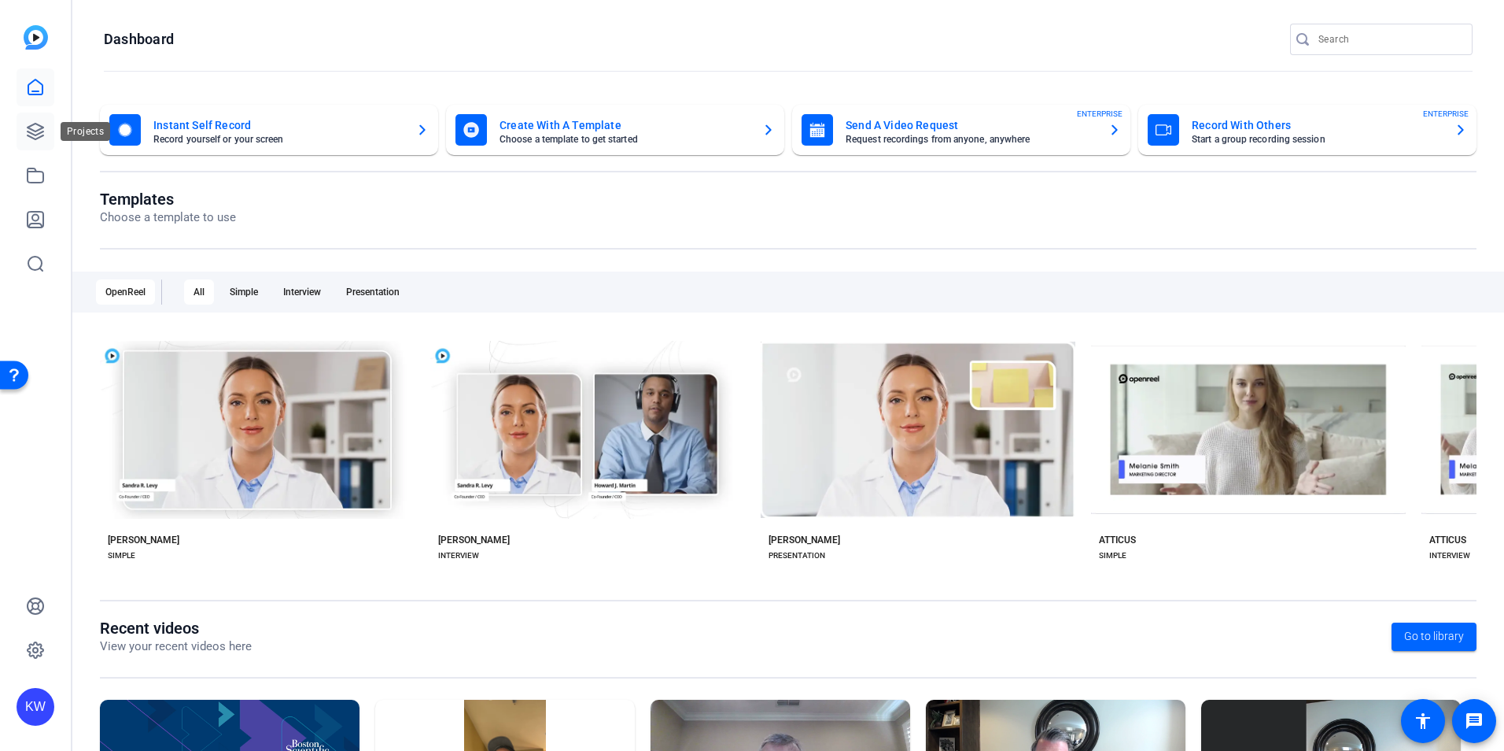
click at [31, 129] on icon at bounding box center [36, 132] width 16 height 16
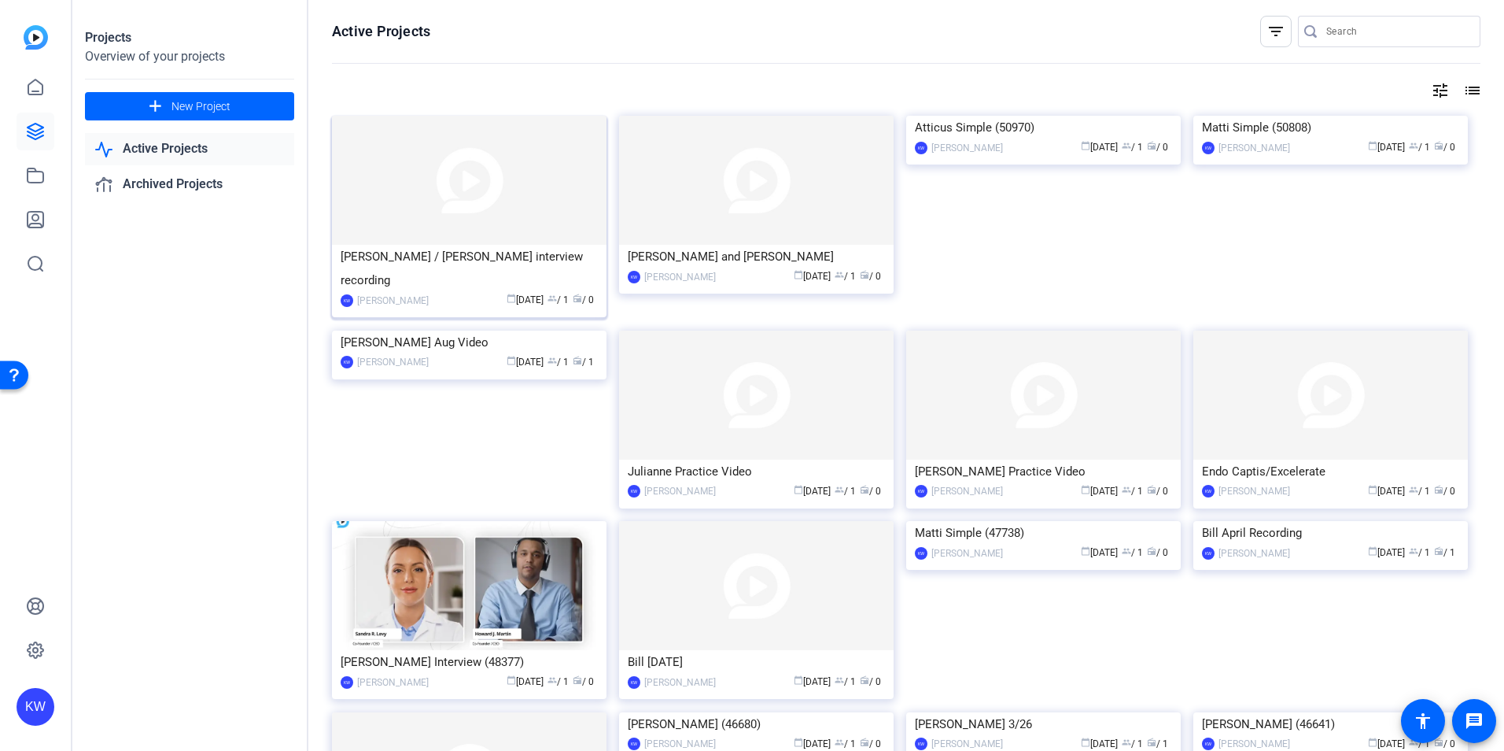
click at [586, 294] on span "radio / 0" at bounding box center [583, 299] width 21 height 11
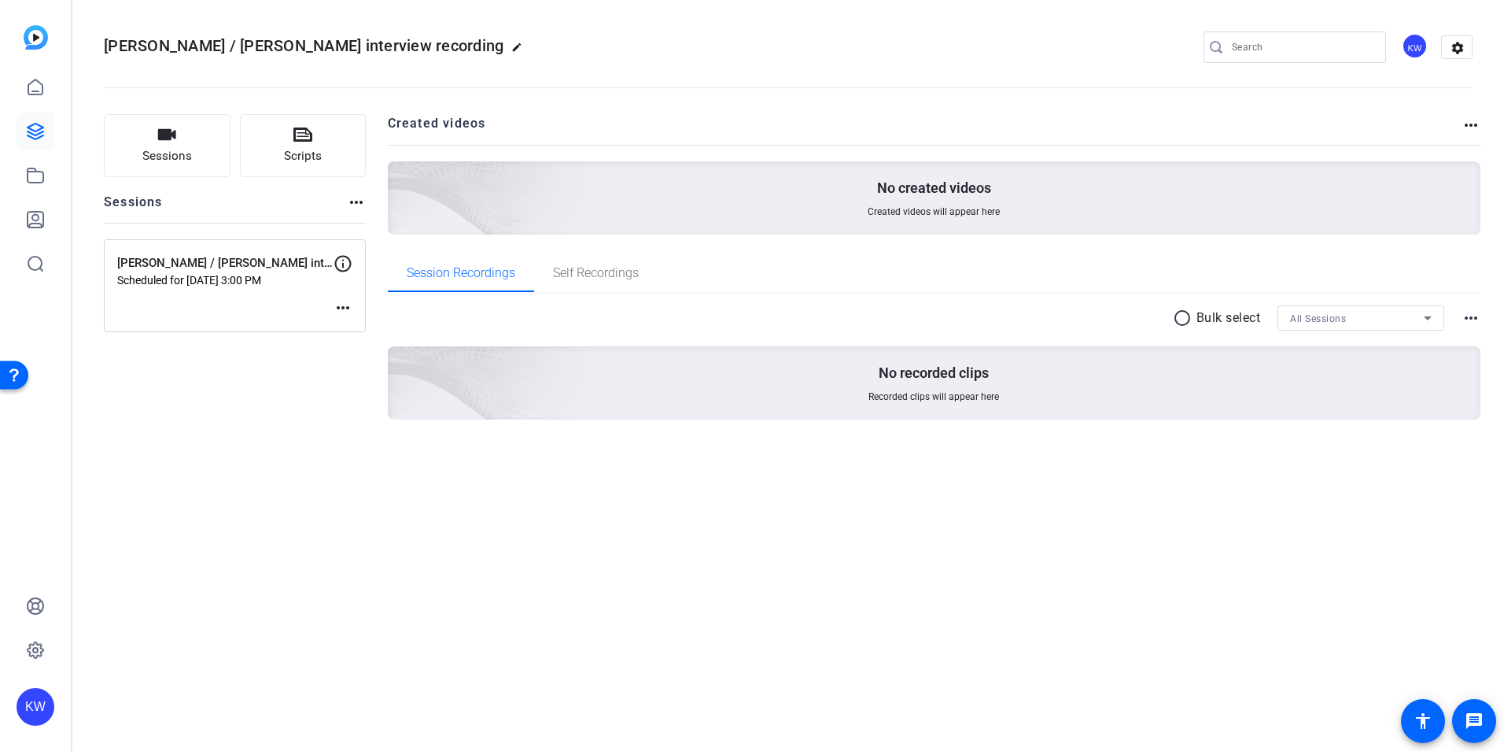
click at [342, 308] on mat-icon "more_horiz" at bounding box center [343, 307] width 19 height 19
click at [354, 326] on span "Edit Session" at bounding box center [382, 331] width 72 height 19
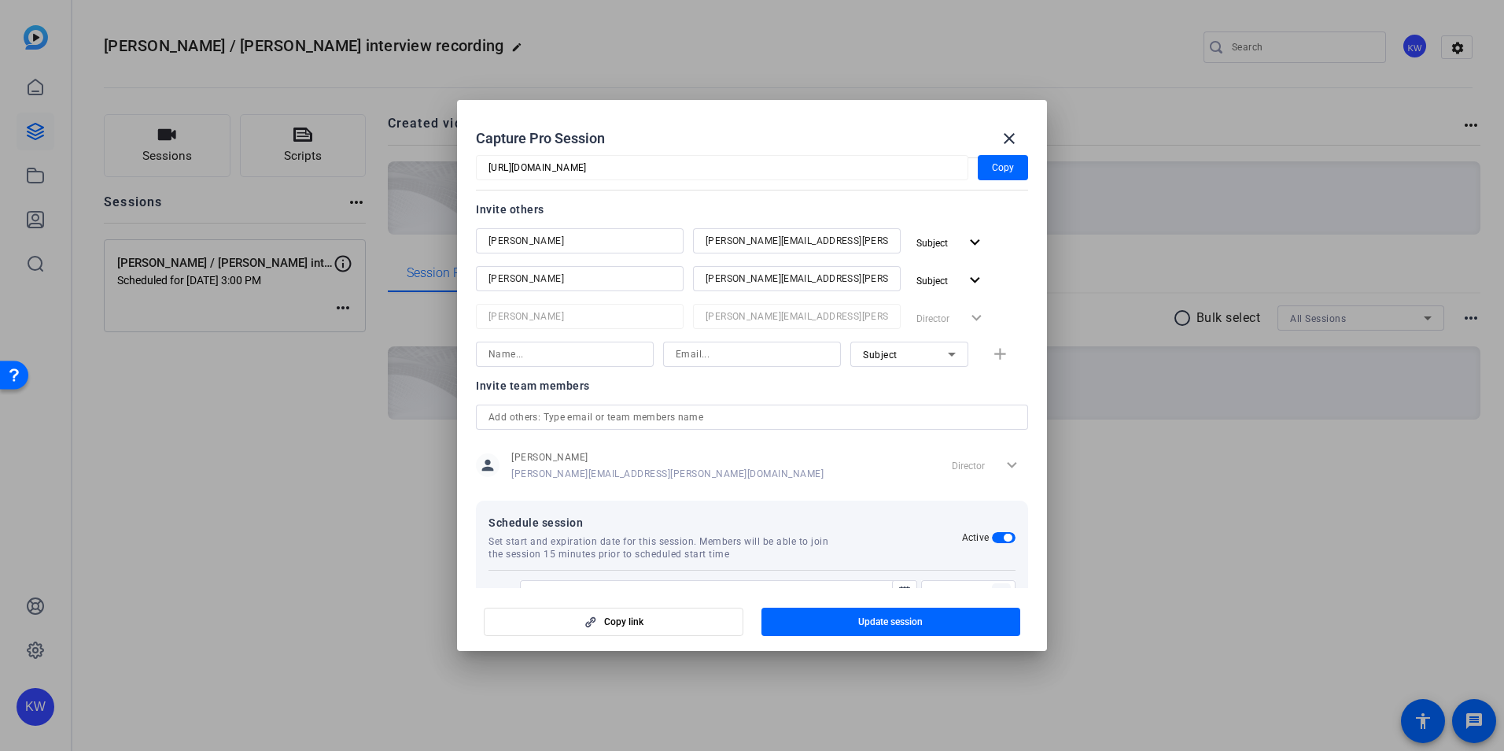
scroll to position [248, 0]
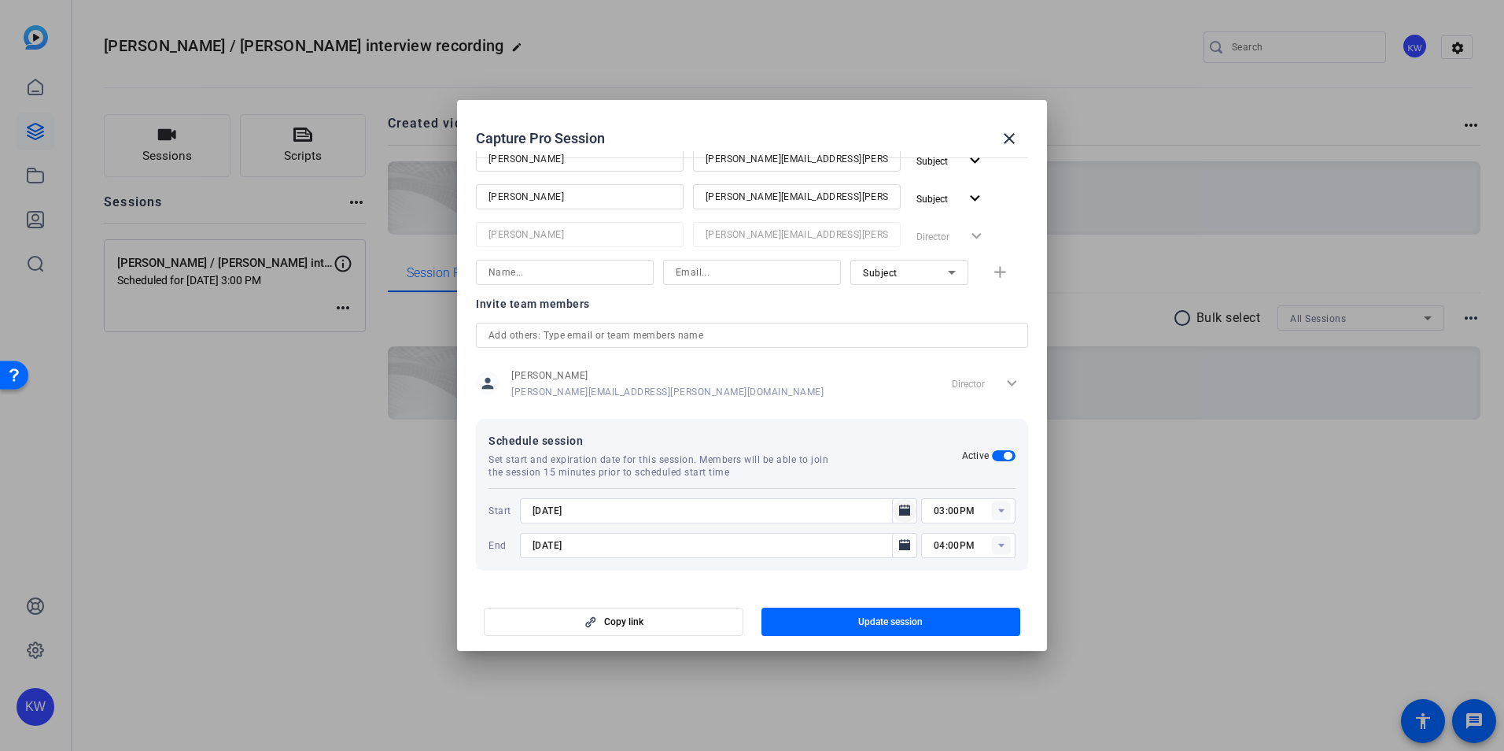
click at [887, 507] on span "Open calendar" at bounding box center [905, 511] width 38 height 38
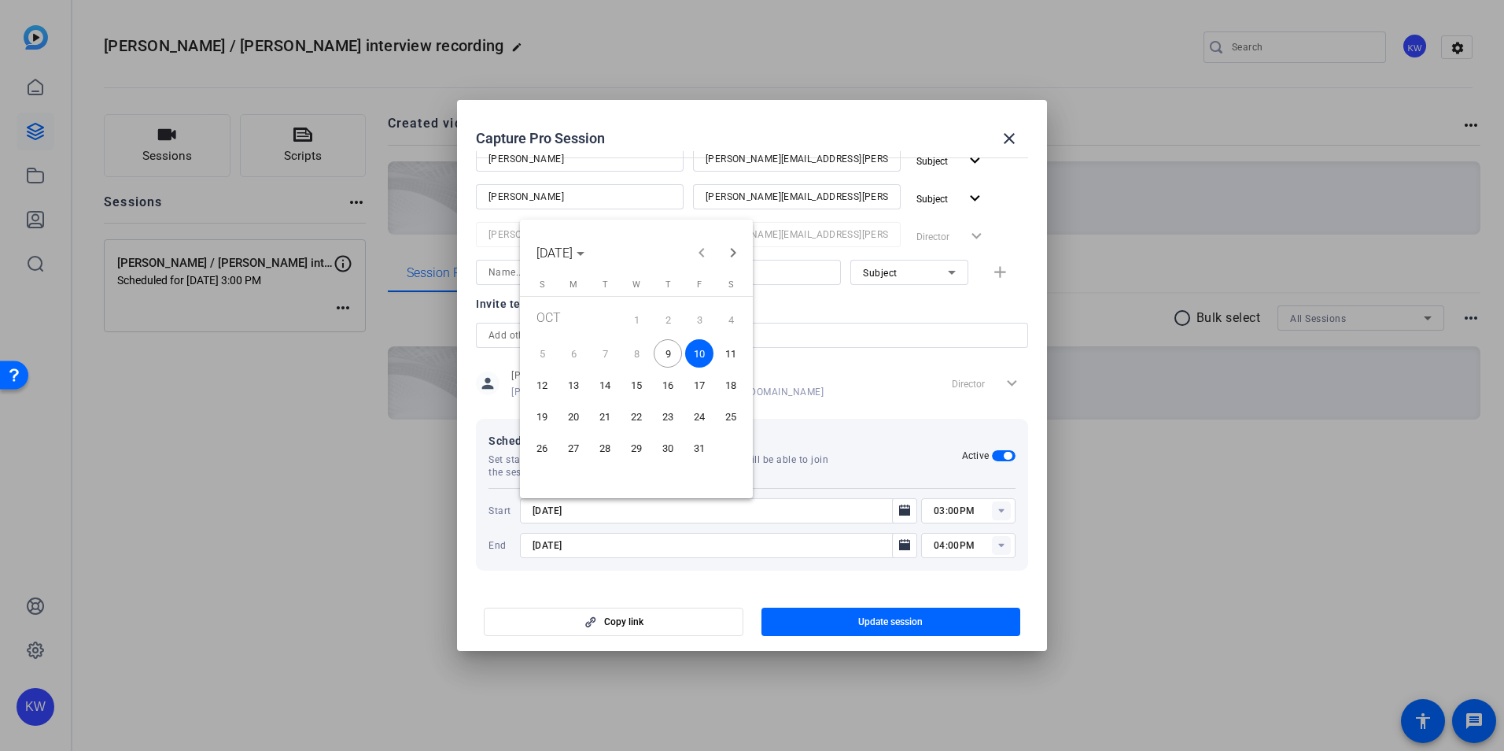
click at [583, 388] on span "13" at bounding box center [573, 385] width 28 height 28
type input "10/13/2025"
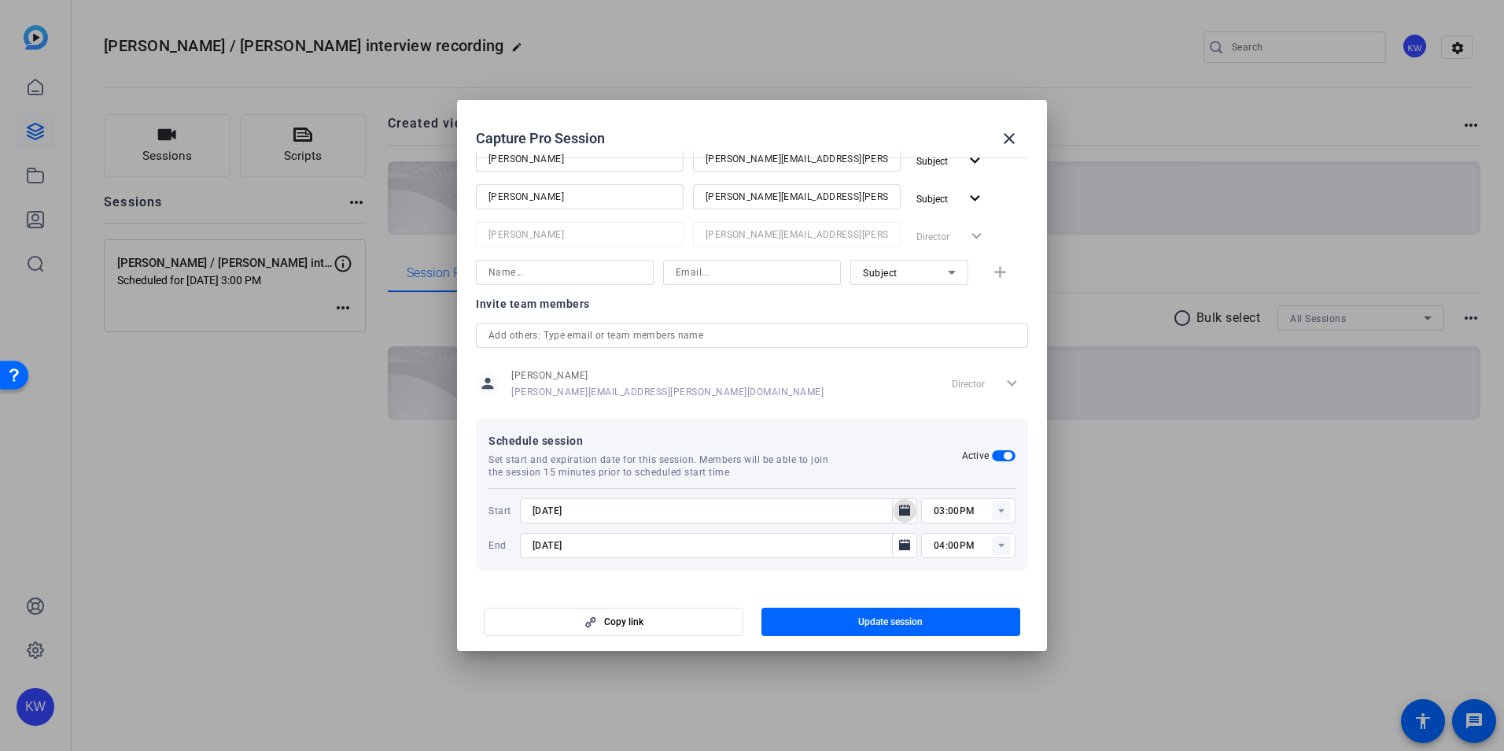
click at [994, 520] on div "03:00PM" at bounding box center [975, 510] width 82 height 25
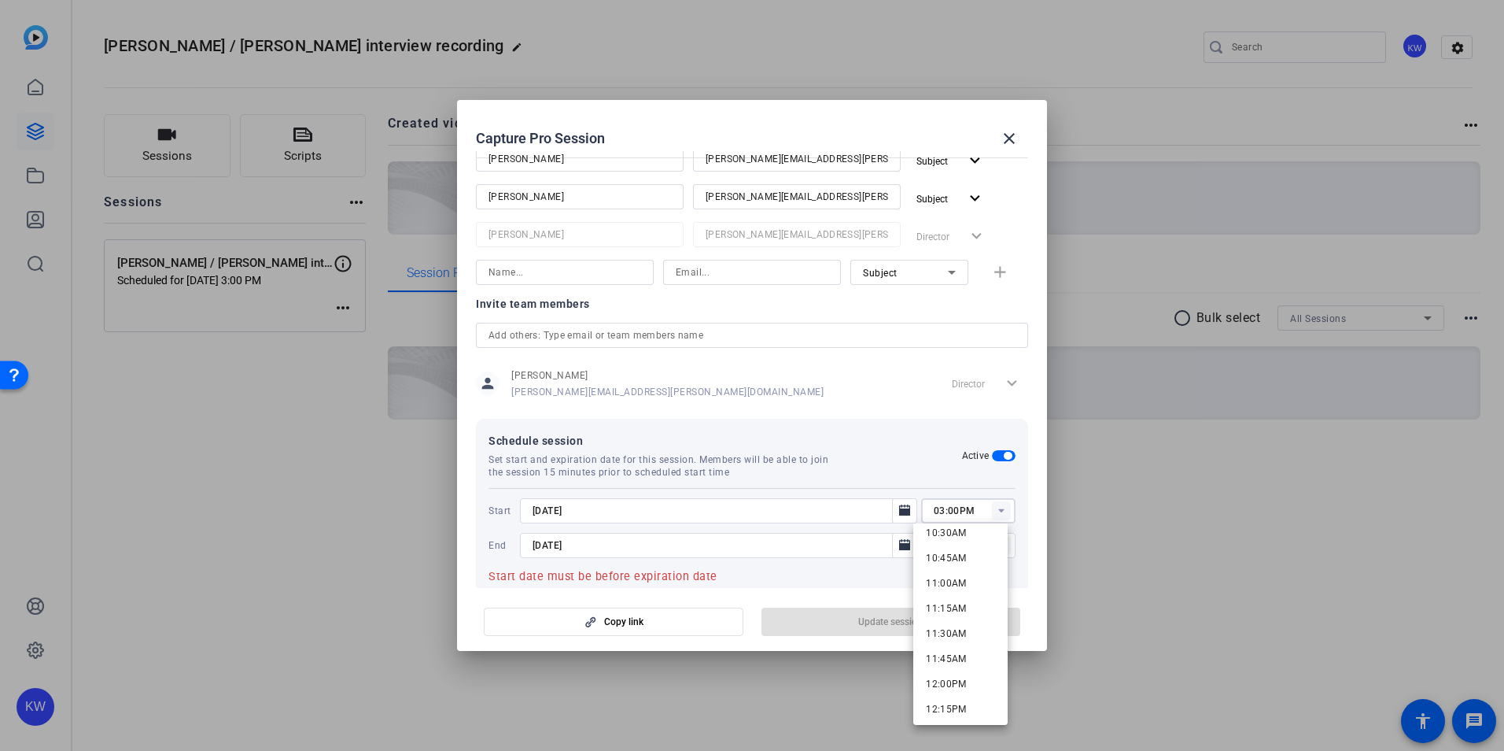
scroll to position [1080, 0]
click at [942, 670] on span "12:00PM" at bounding box center [946, 670] width 41 height 11
type input "12:00PM"
click at [899, 544] on icon "Open calendar" at bounding box center [904, 544] width 11 height 11
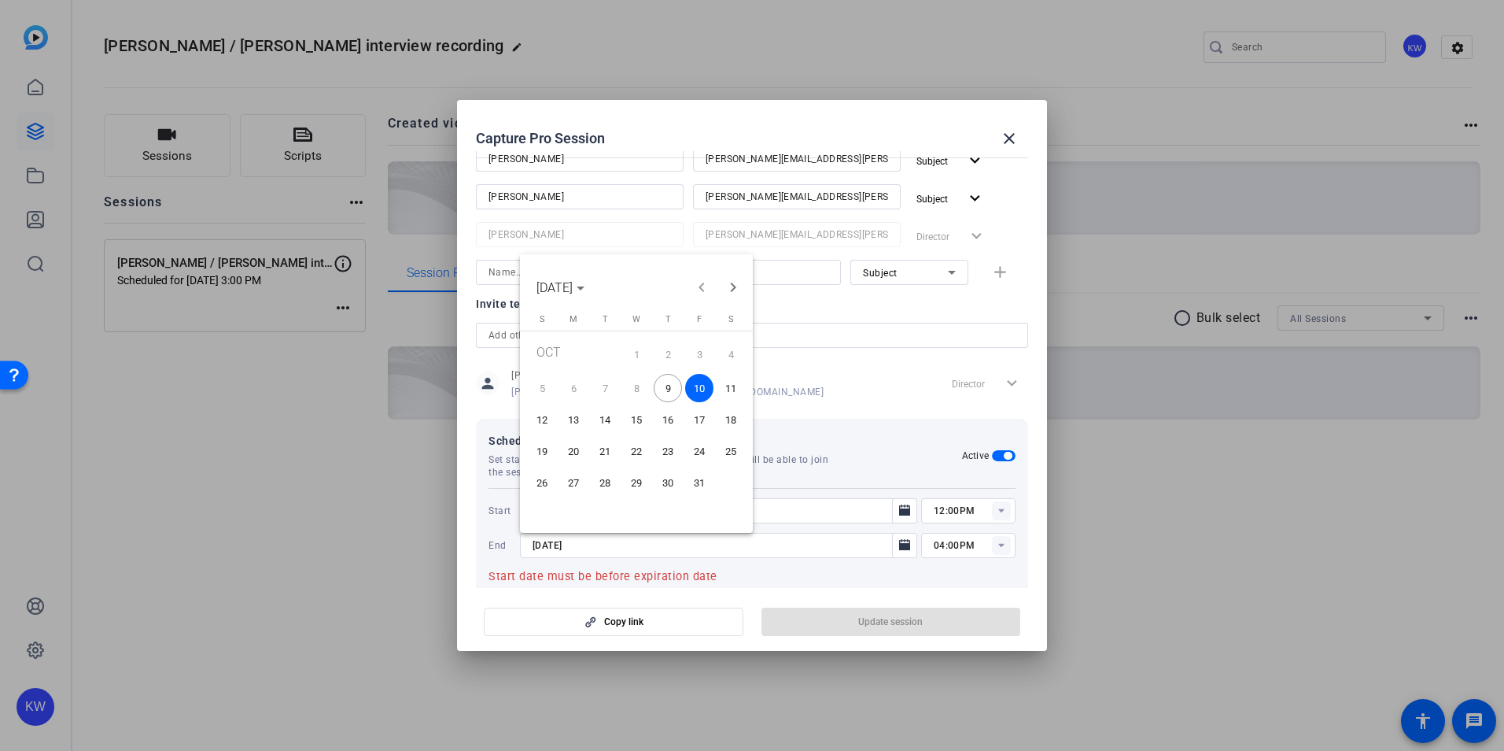
click at [582, 428] on span "13" at bounding box center [573, 419] width 28 height 28
type input "10/13/2025"
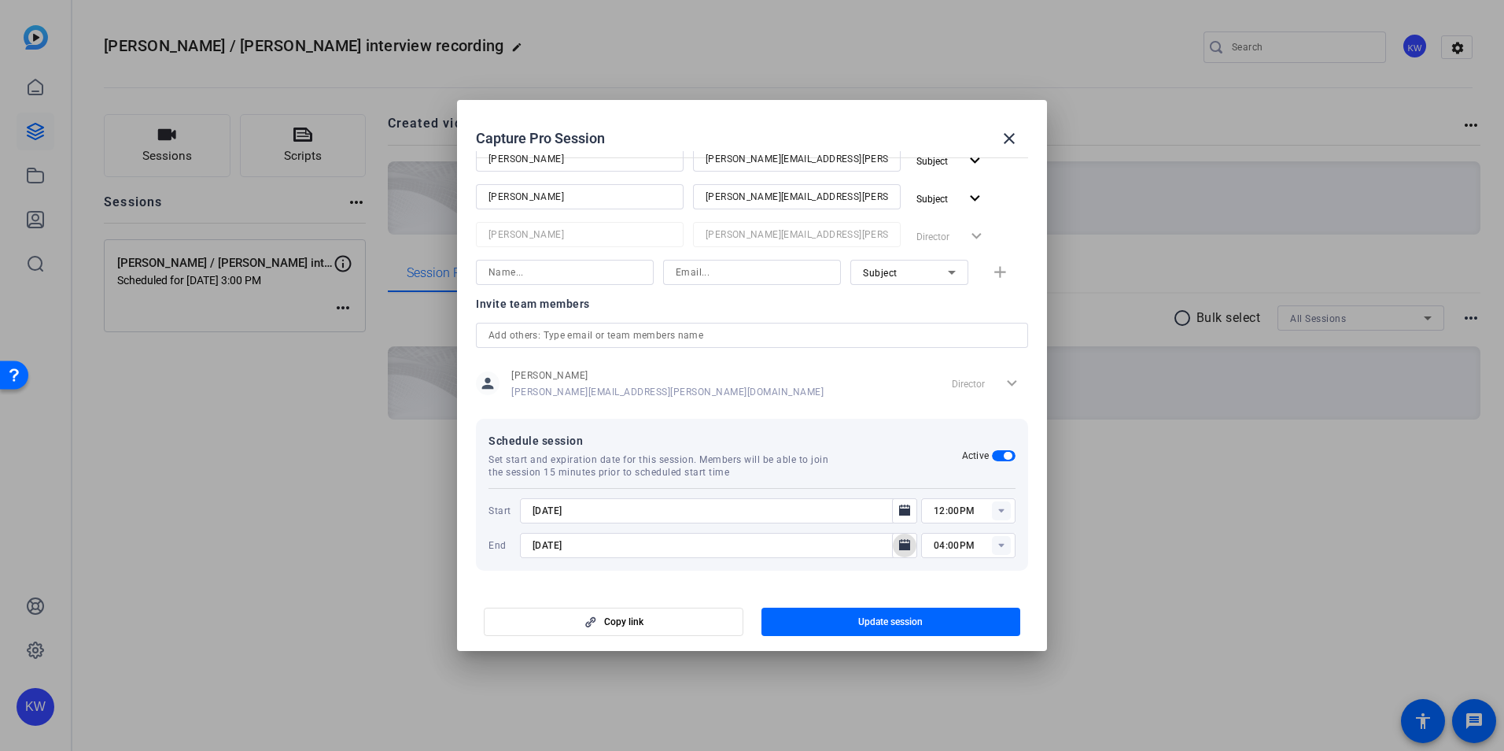
click at [993, 543] on rect at bounding box center [1001, 545] width 19 height 19
click at [965, 396] on span "01:00PM" at bounding box center [946, 400] width 41 height 11
type input "01:00PM"
click at [875, 622] on span "Update session" at bounding box center [890, 621] width 65 height 13
